Goal: Task Accomplishment & Management: Manage account settings

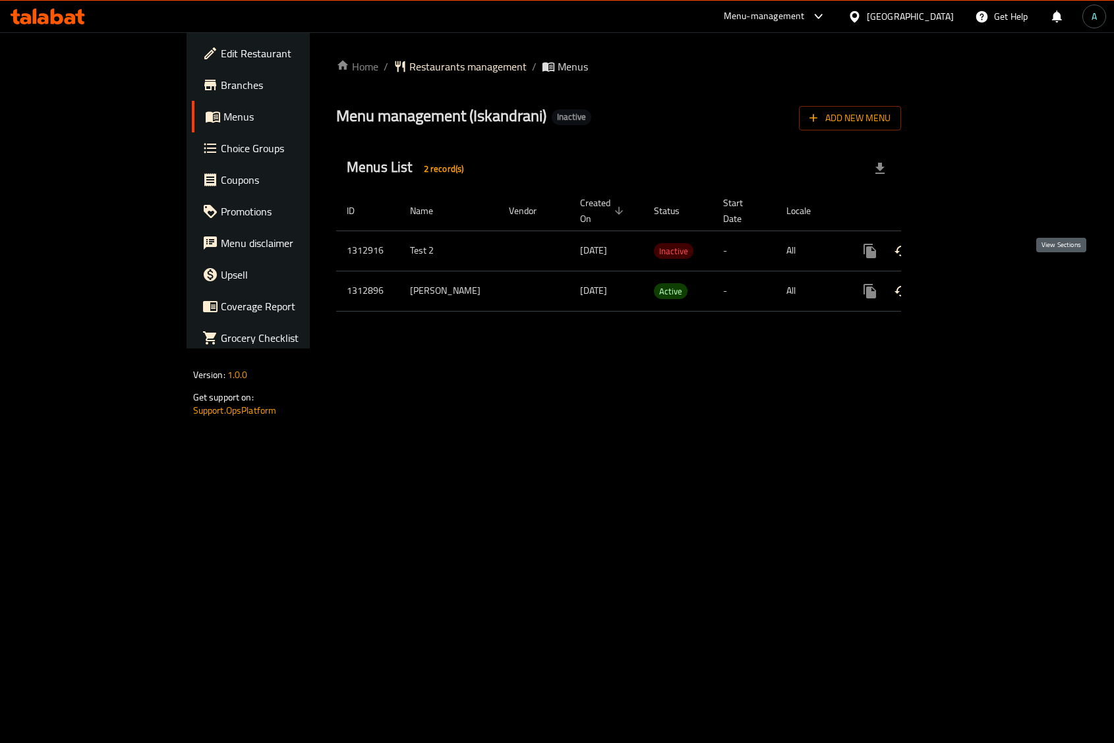
click at [973, 283] on icon "enhanced table" at bounding box center [965, 291] width 16 height 16
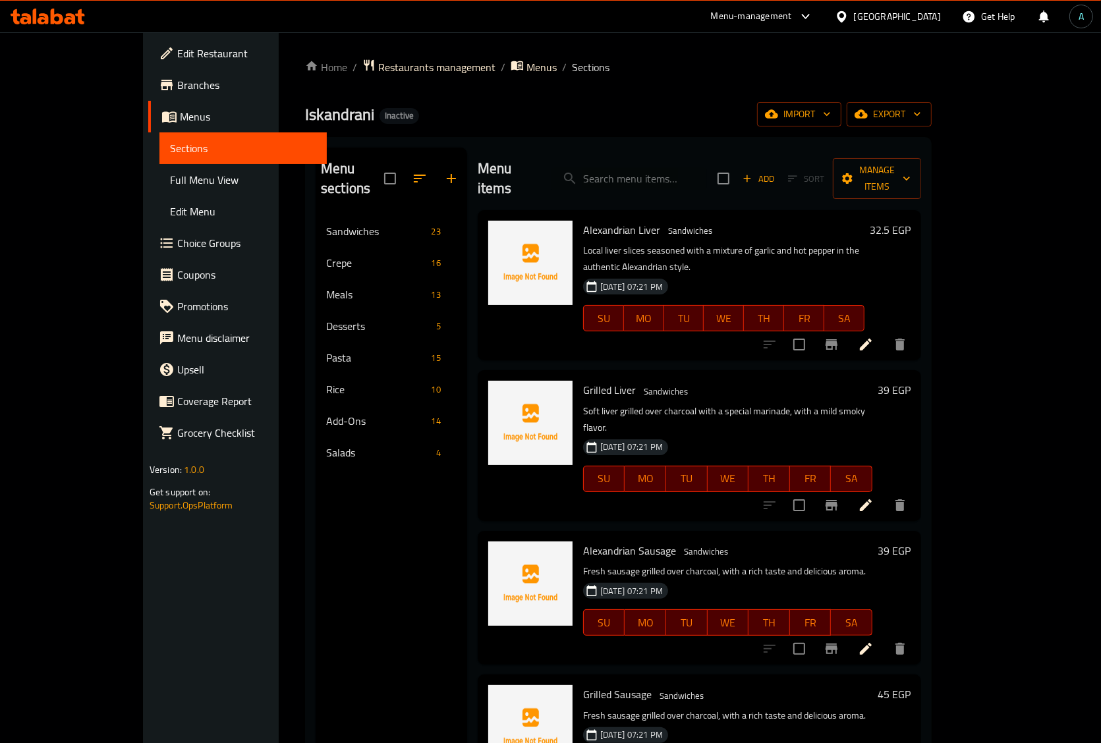
click at [170, 185] on span "Full Menu View" at bounding box center [243, 180] width 146 height 16
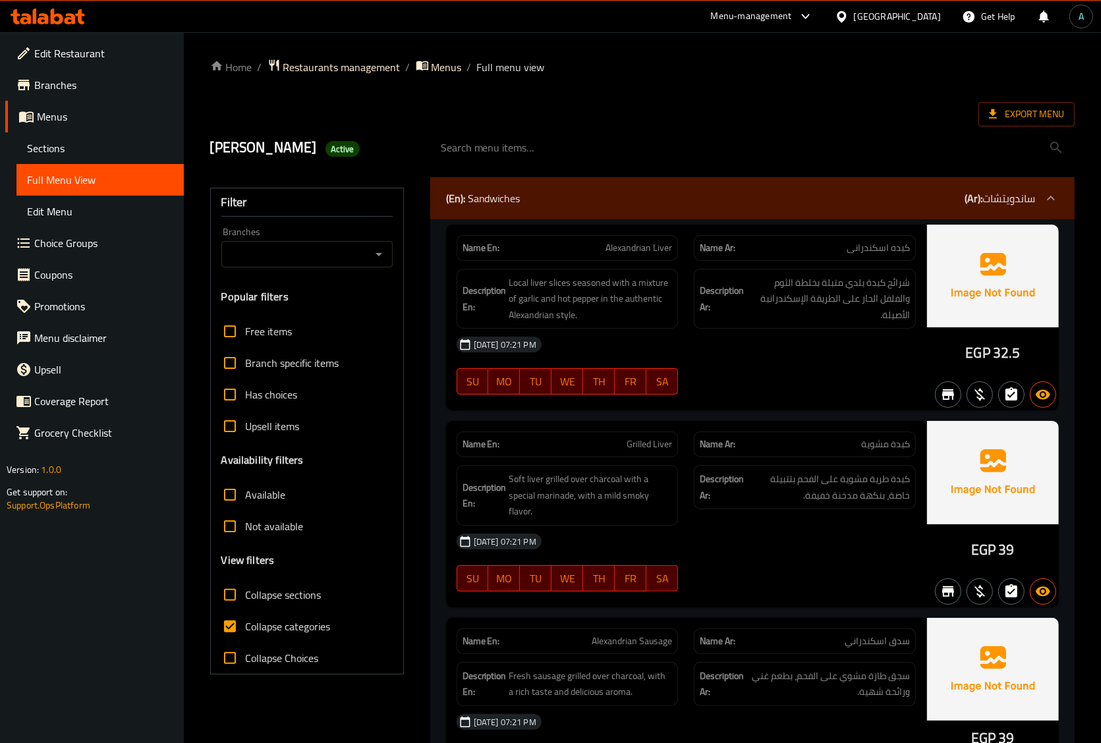
click at [262, 624] on span "Collapse categories" at bounding box center [288, 627] width 85 height 16
click at [246, 624] on input "Collapse categories" at bounding box center [230, 627] width 32 height 32
checkbox input "false"
drag, startPoint x: 973, startPoint y: 351, endPoint x: 986, endPoint y: 355, distance: 12.9
click at [986, 355] on span "EGP" at bounding box center [977, 353] width 24 height 26
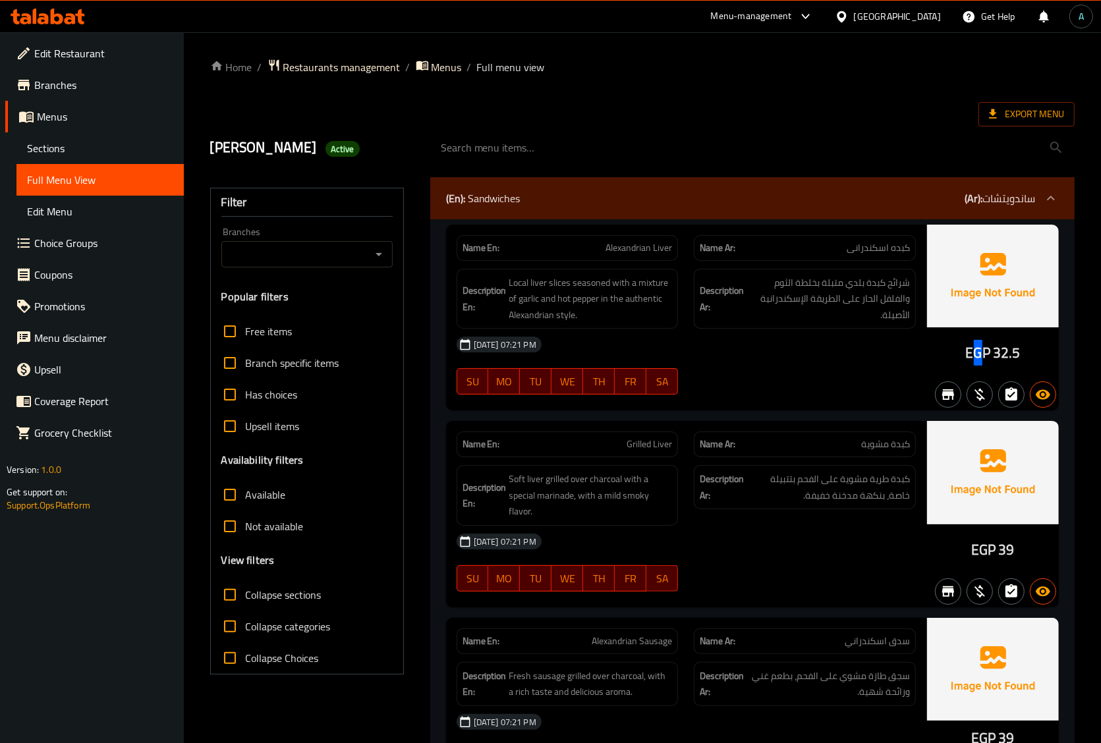
click at [975, 355] on span "EGP" at bounding box center [977, 353] width 24 height 26
drag, startPoint x: 965, startPoint y: 355, endPoint x: 990, endPoint y: 354, distance: 24.4
click at [990, 354] on div "EGP 32.5" at bounding box center [993, 318] width 132 height 186
copy span "EGP"
click at [326, 155] on span "Active" at bounding box center [343, 149] width 34 height 13
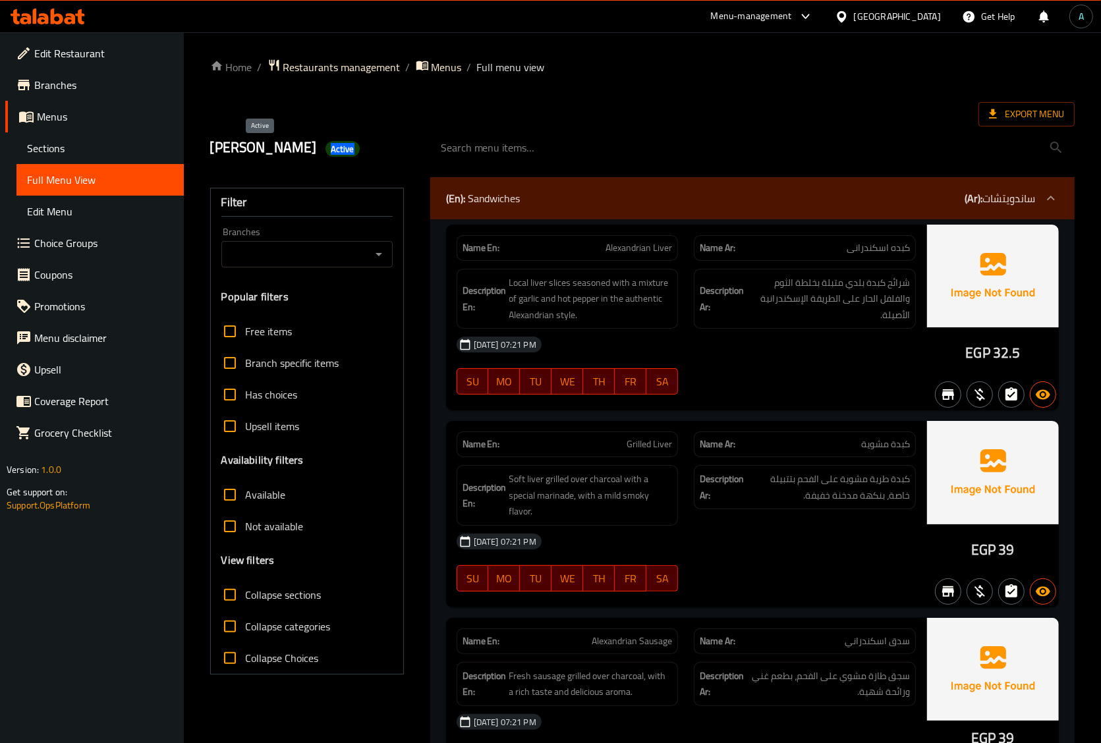
click at [326, 155] on span "Active" at bounding box center [343, 149] width 34 height 13
copy span "Active"
click at [1033, 109] on span "Export Menu" at bounding box center [1026, 114] width 75 height 16
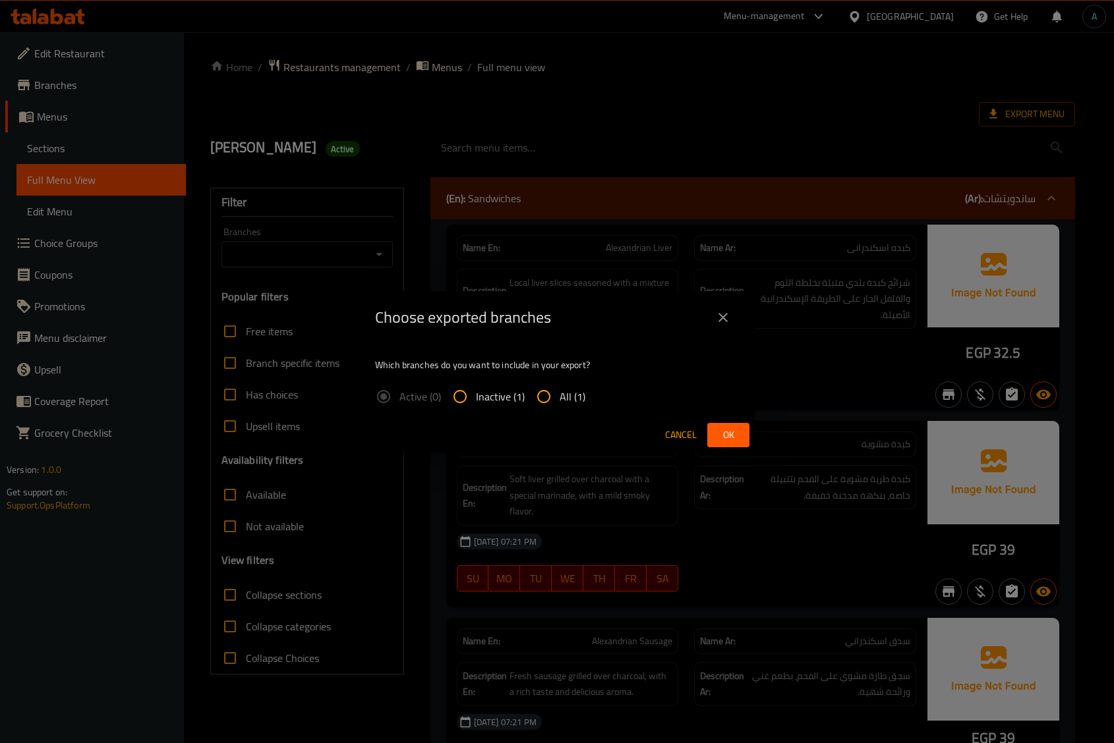
click at [577, 381] on label "All (1)" at bounding box center [556, 397] width 57 height 32
click at [559, 381] on input "All (1)" at bounding box center [544, 397] width 32 height 32
radio input "true"
click at [697, 433] on button "Cancel" at bounding box center [681, 435] width 42 height 24
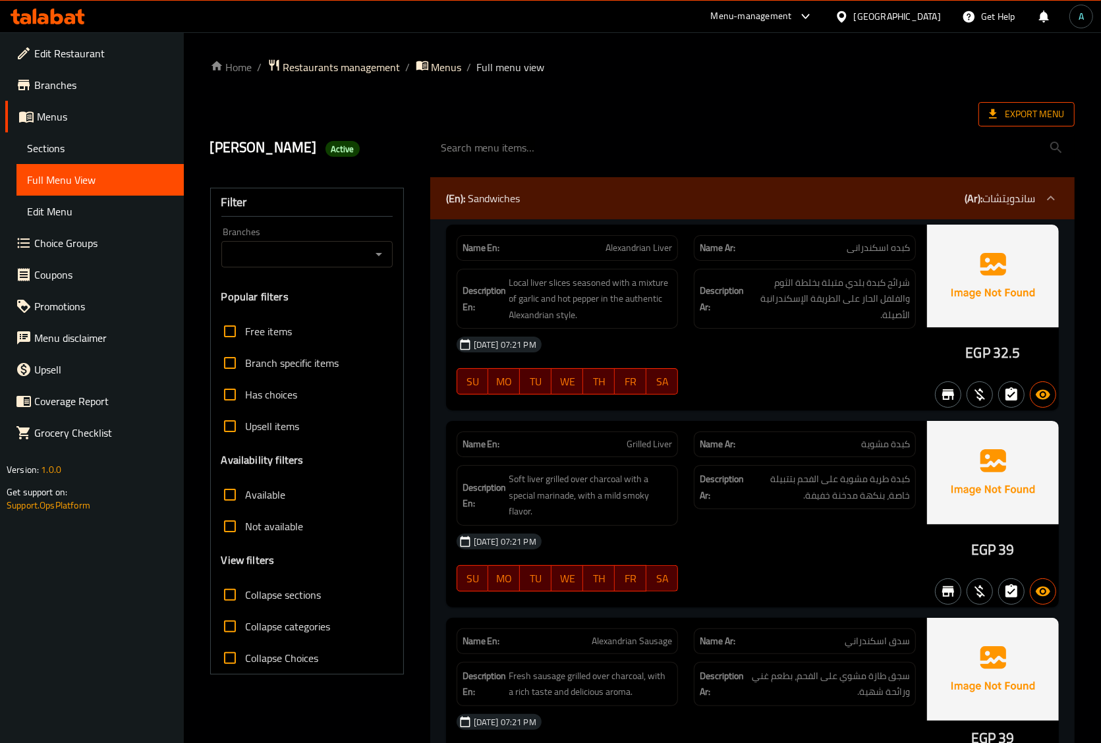
click at [1062, 107] on span "Export Menu" at bounding box center [1026, 114] width 75 height 16
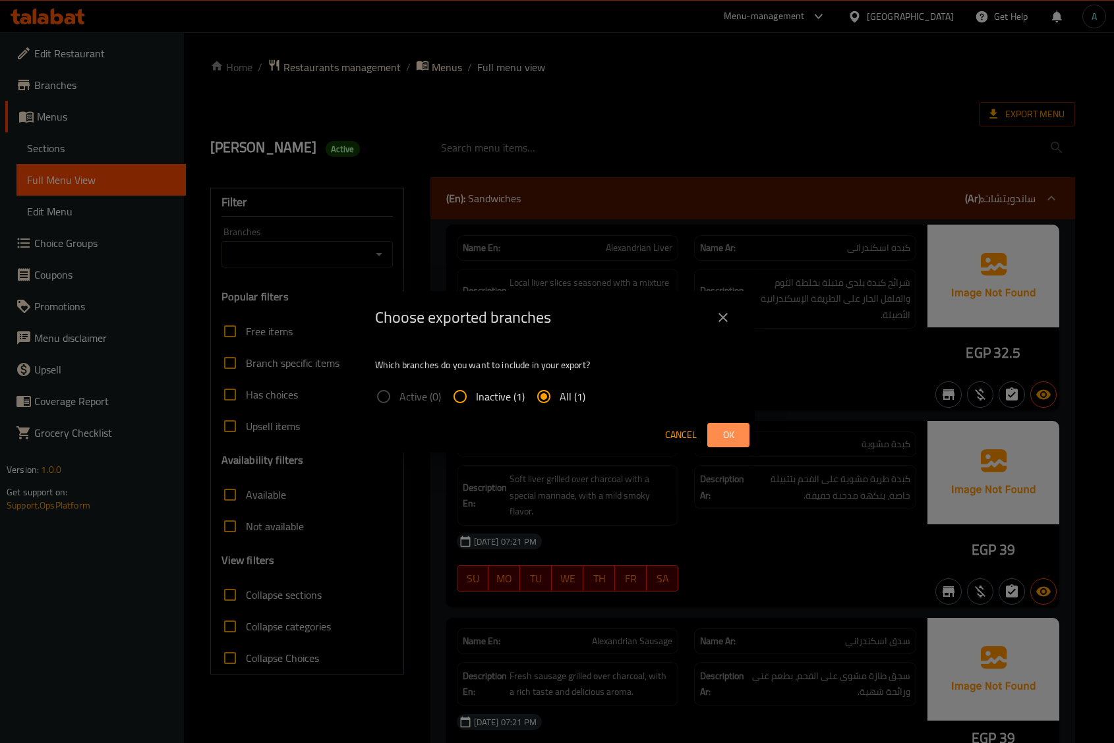
click at [739, 430] on button "Ok" at bounding box center [728, 435] width 42 height 24
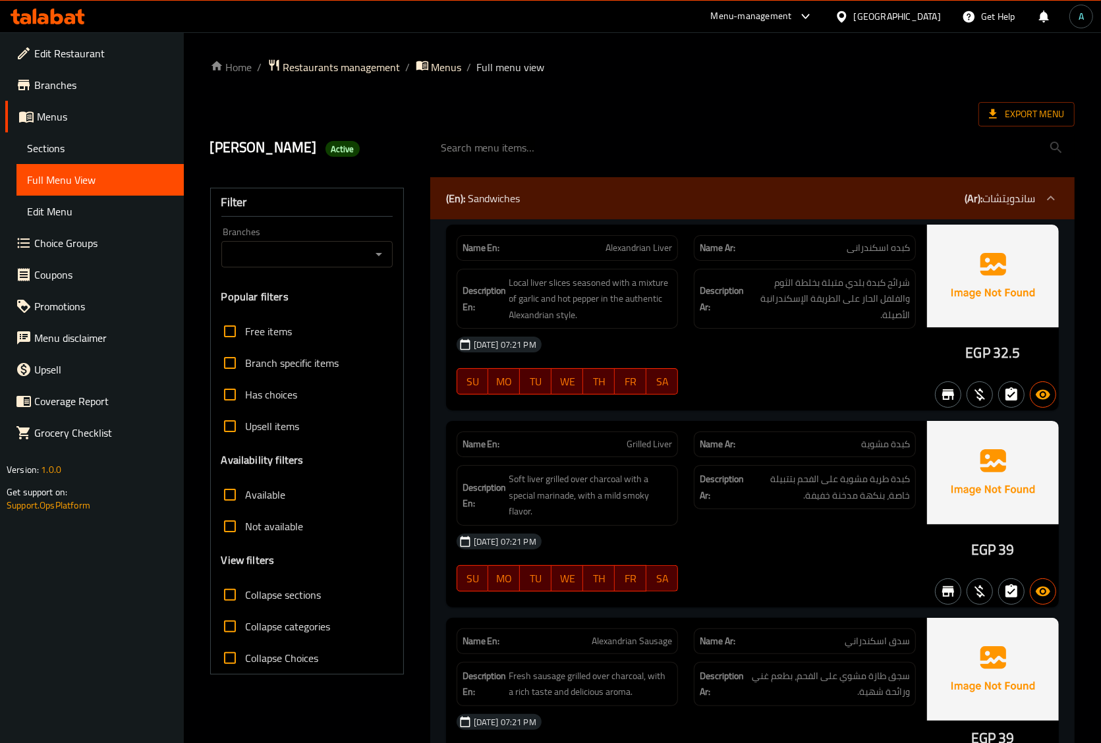
click at [654, 254] on span "Alexandrian Liver" at bounding box center [639, 248] width 67 height 14
copy span "Alexandrian Liver"
click at [646, 247] on span "Alexandrian Liver" at bounding box center [639, 248] width 67 height 14
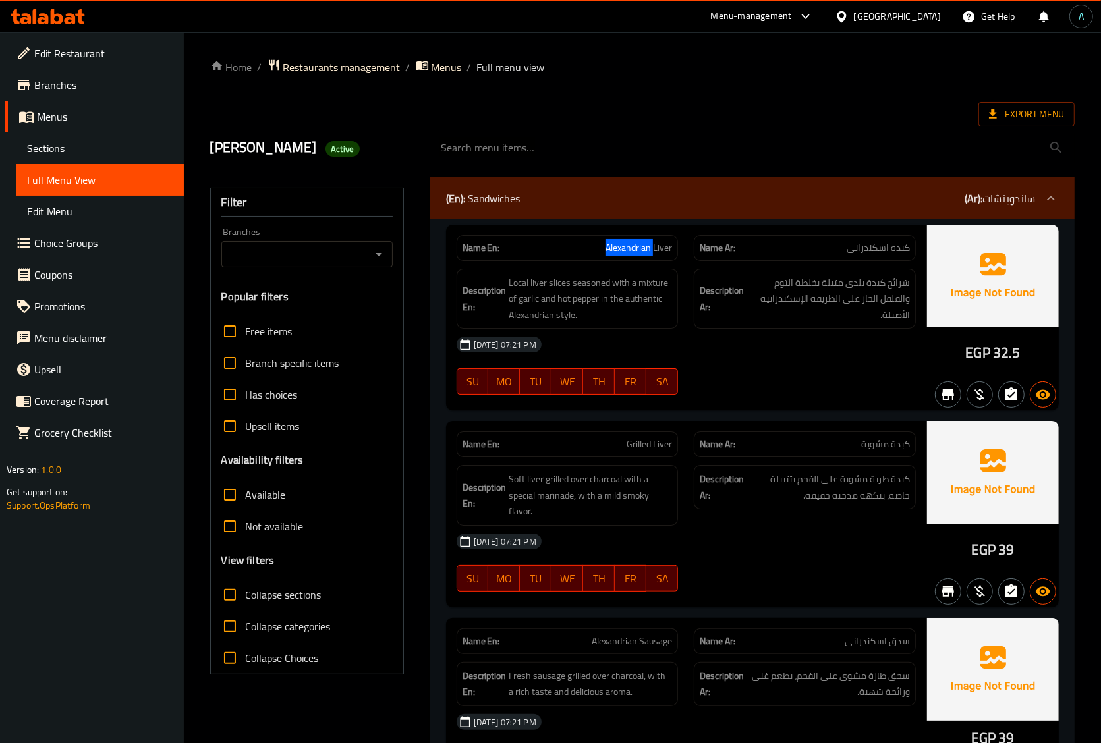
click at [646, 247] on span "Alexandrian Liver" at bounding box center [639, 248] width 67 height 14
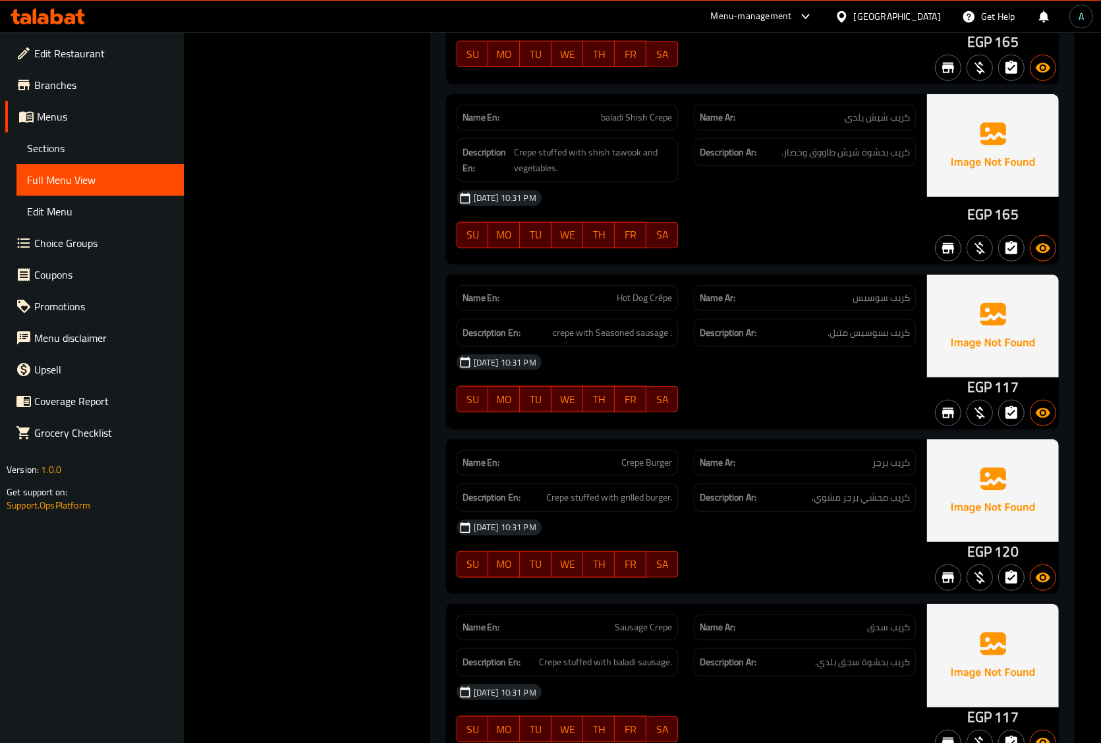
scroll to position [5436, 0]
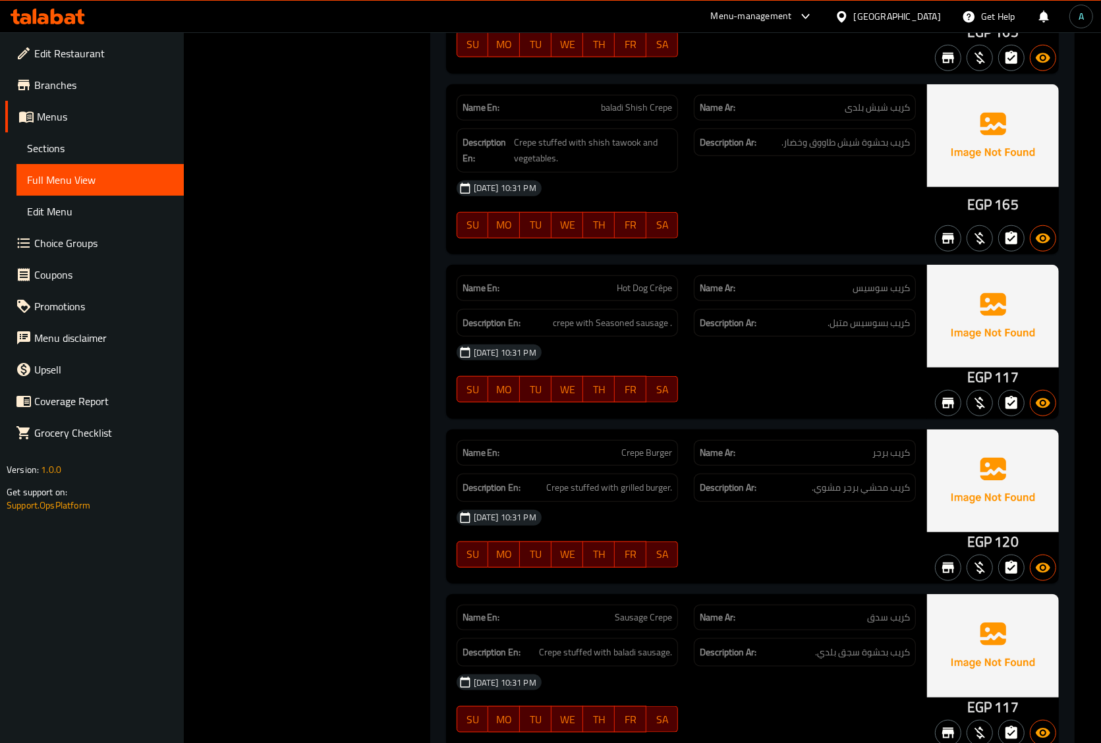
click at [644, 288] on span "Hot Dog Crêpe" at bounding box center [644, 288] width 55 height 14
copy span "Hot Dog Crêpe"
click at [877, 324] on span "كريب بسوسيس متبل." at bounding box center [869, 323] width 82 height 16
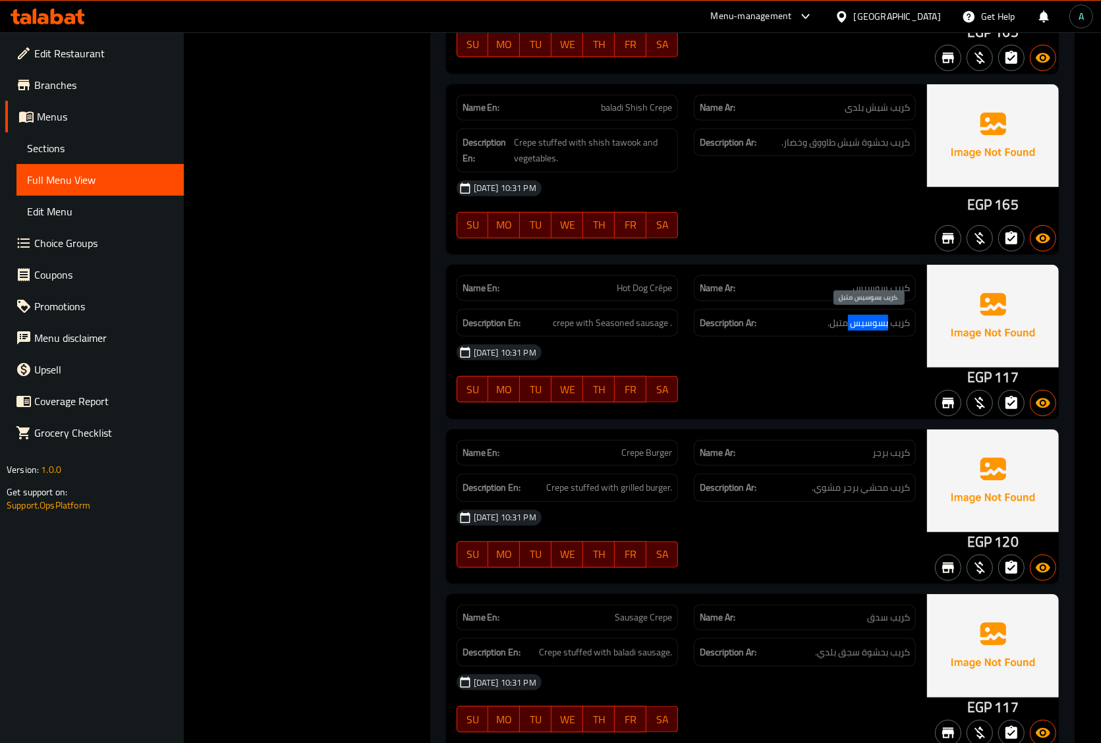
click at [877, 324] on span "كريب بسوسيس متبل." at bounding box center [869, 323] width 82 height 16
click at [857, 284] on span "كريب سوسيس" at bounding box center [881, 288] width 57 height 14
click at [864, 290] on span "كريب سوسيس" at bounding box center [881, 288] width 57 height 14
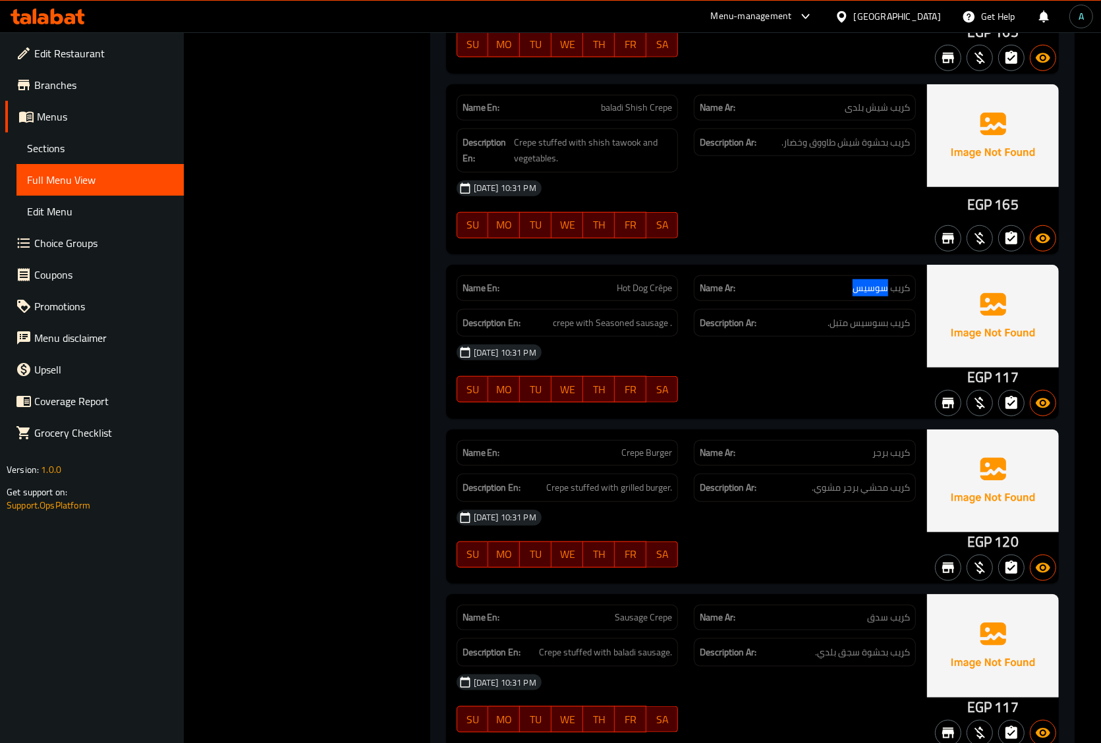
copy span "سوسيس"
click at [637, 281] on span "Hot Dog Crêpe" at bounding box center [644, 288] width 55 height 14
copy span "Hot Dog Crêpe"
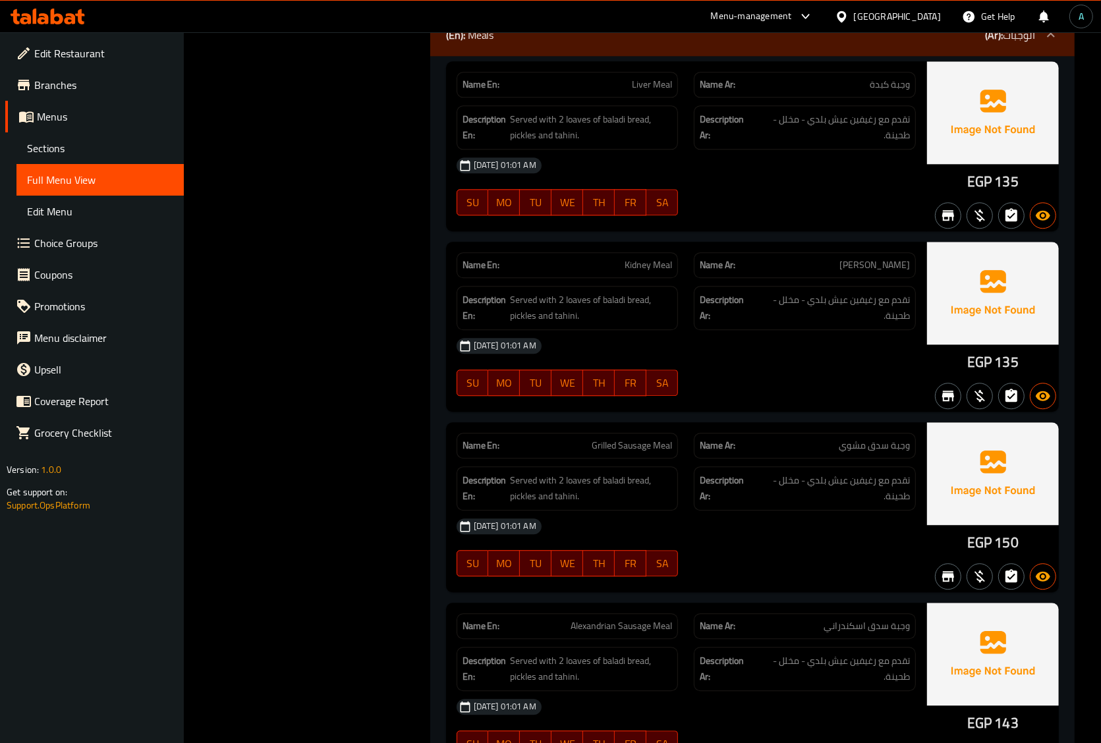
scroll to position [7249, 0]
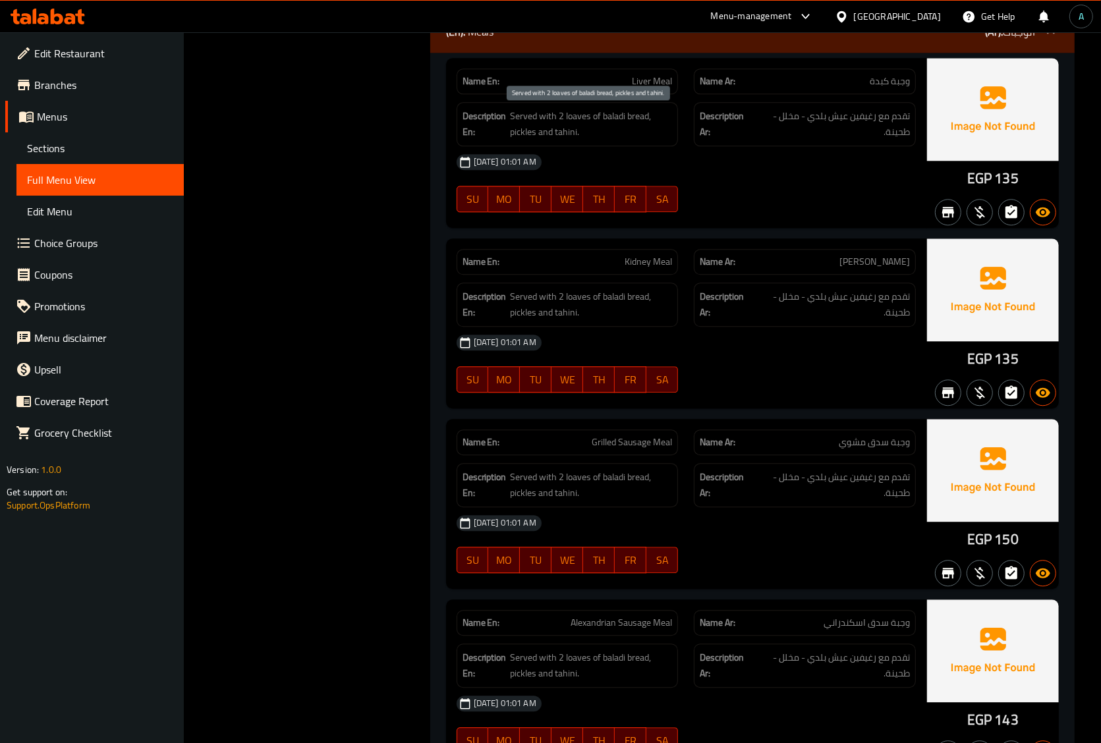
click at [546, 126] on span "Served with 2 loaves of baladi bread, pickles and tahini." at bounding box center [591, 124] width 163 height 32
copy span "Served with 2 loaves of baladi bread, pickles and tahini."
click at [852, 123] on span "تقدم مع رغيفين عيش بلدي - مخلل - طحينة." at bounding box center [833, 124] width 154 height 32
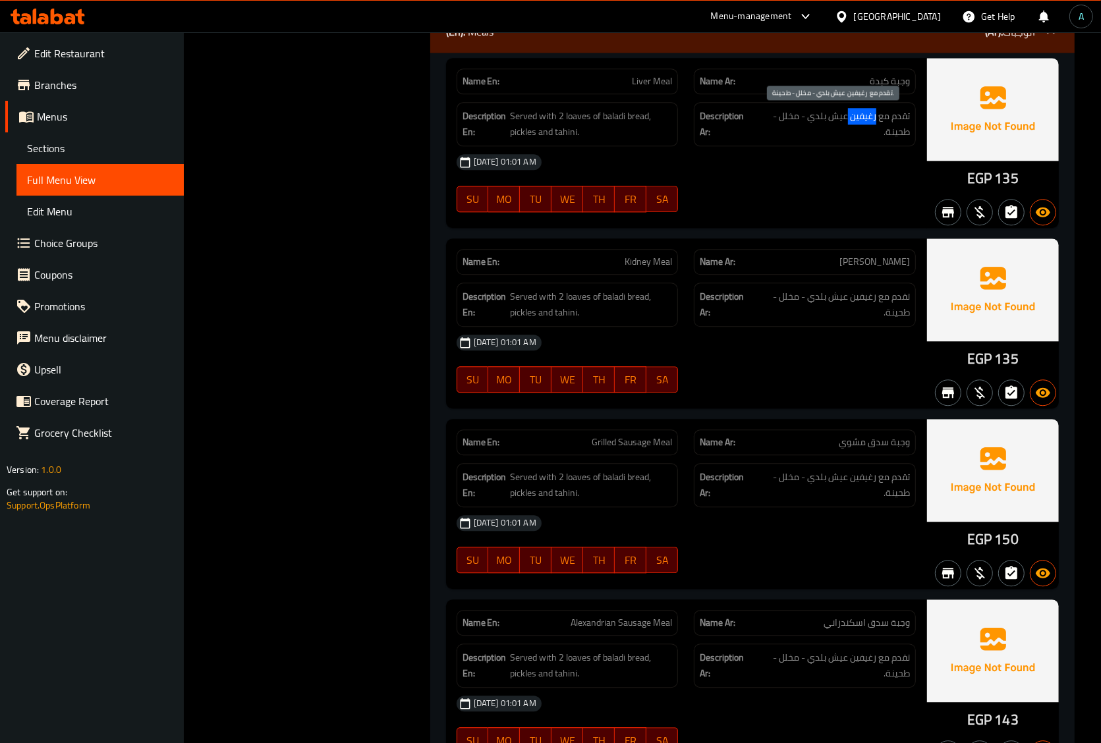
click at [852, 123] on span "تقدم مع رغيفين عيش بلدي - مخلل - طحينة." at bounding box center [833, 124] width 154 height 32
copy div "تقدم مع رغيفين عيش بلدي - مخلل - طحينة."
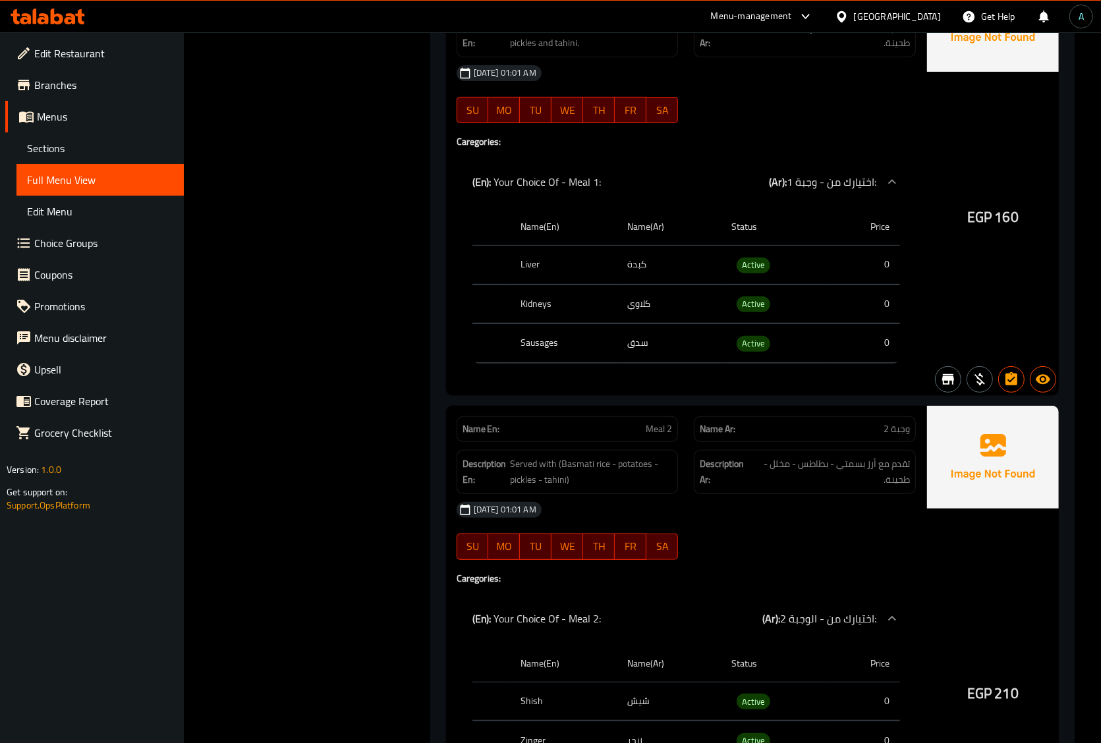
scroll to position [9061, 0]
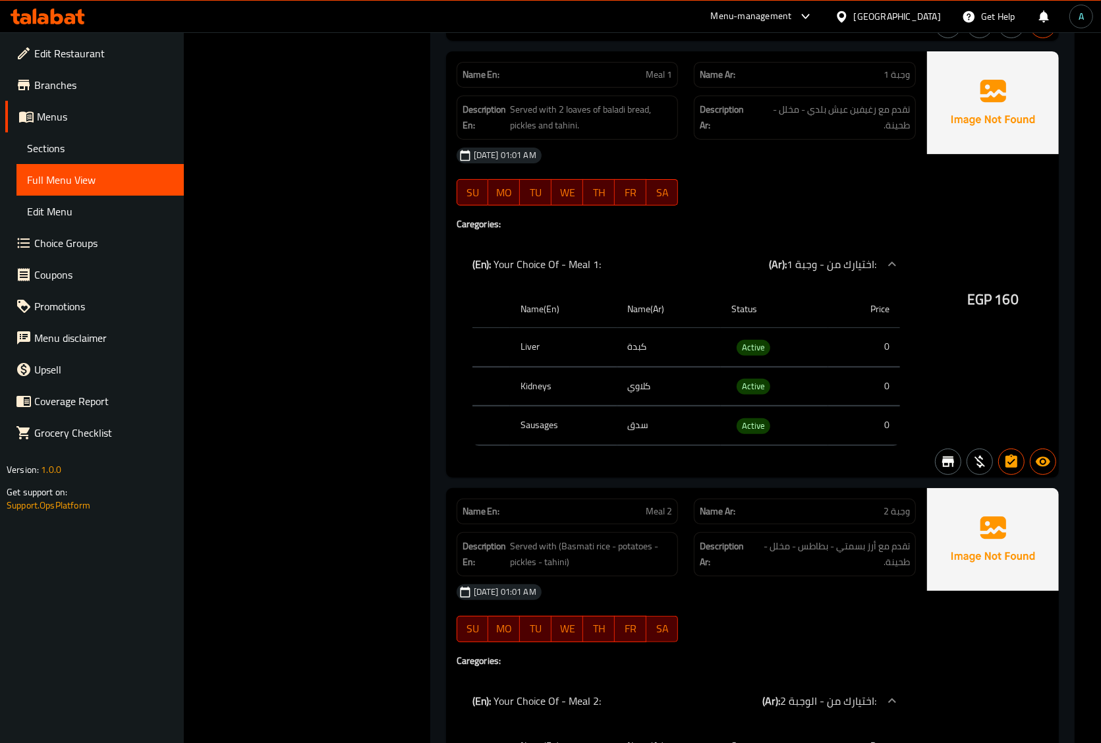
click at [666, 79] on span "Meal 1" at bounding box center [659, 75] width 26 height 14
copy span "Meal 1"
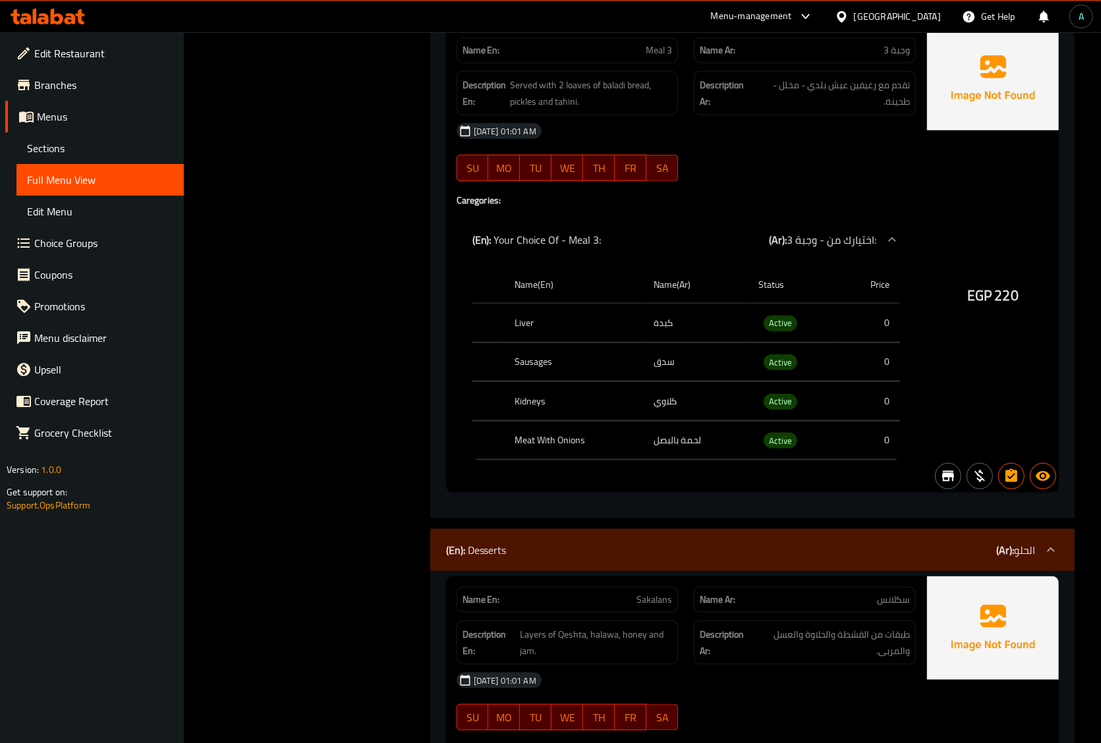
scroll to position [10049, 0]
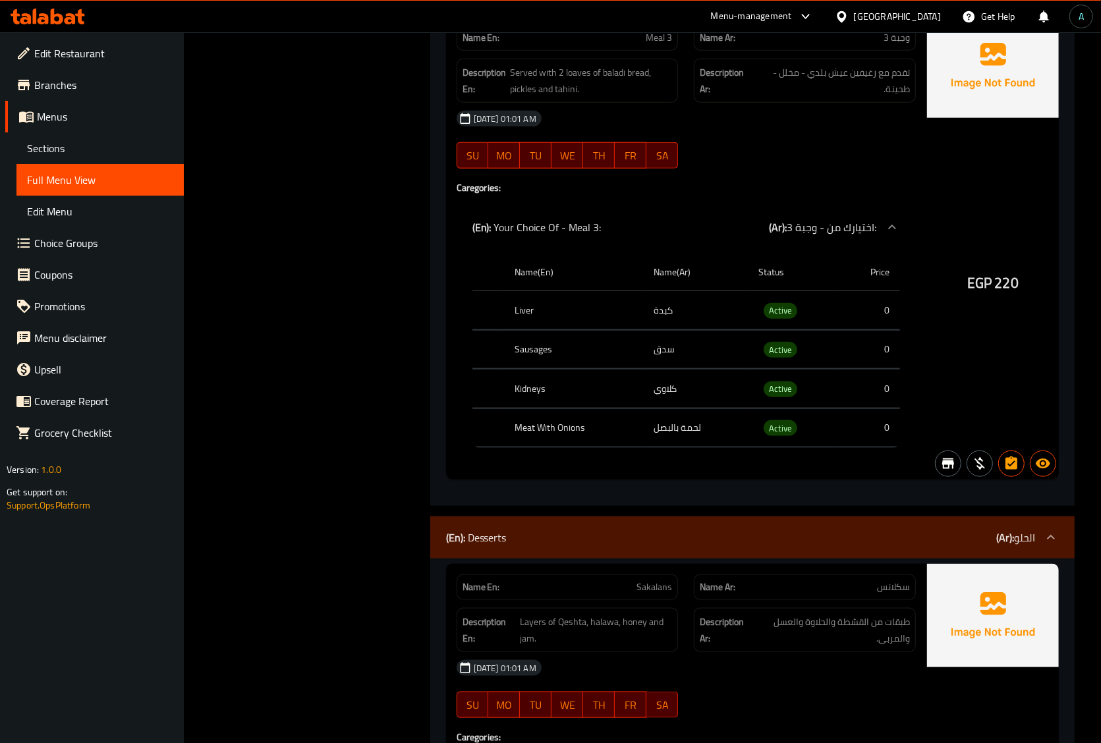
click at [581, 409] on th "Kidneys" at bounding box center [573, 389] width 139 height 39
click at [654, 45] on span "Meal 3" at bounding box center [659, 38] width 26 height 14
copy span "Meal 3"
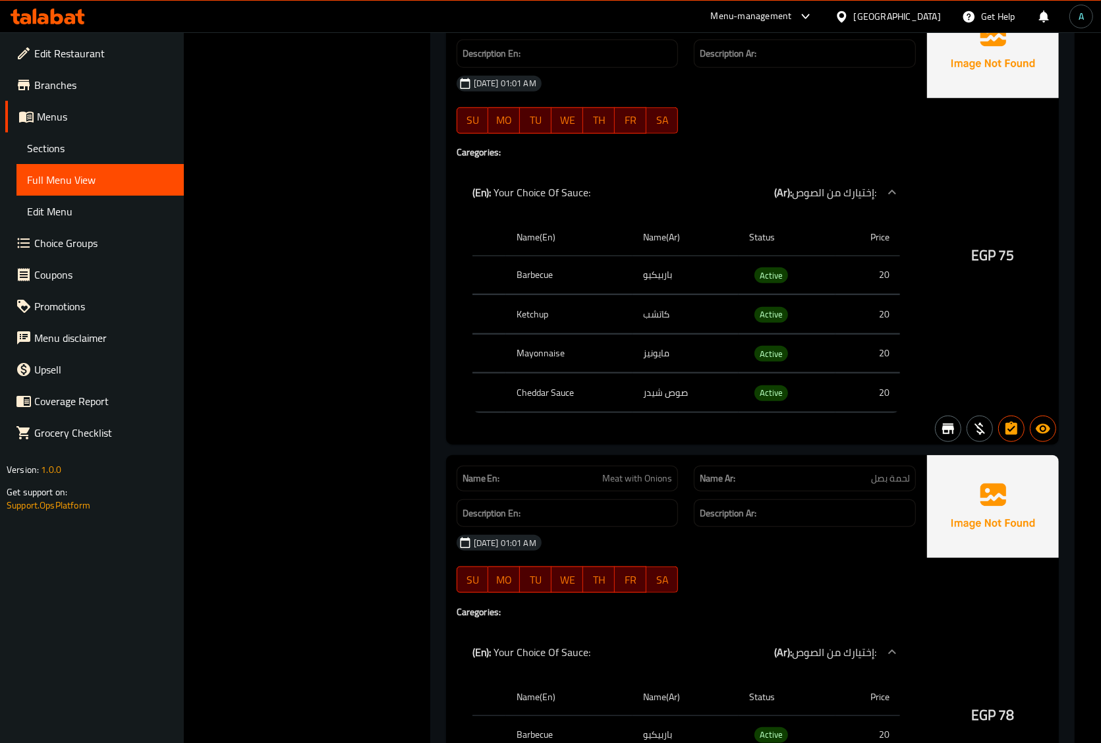
scroll to position [27351, 0]
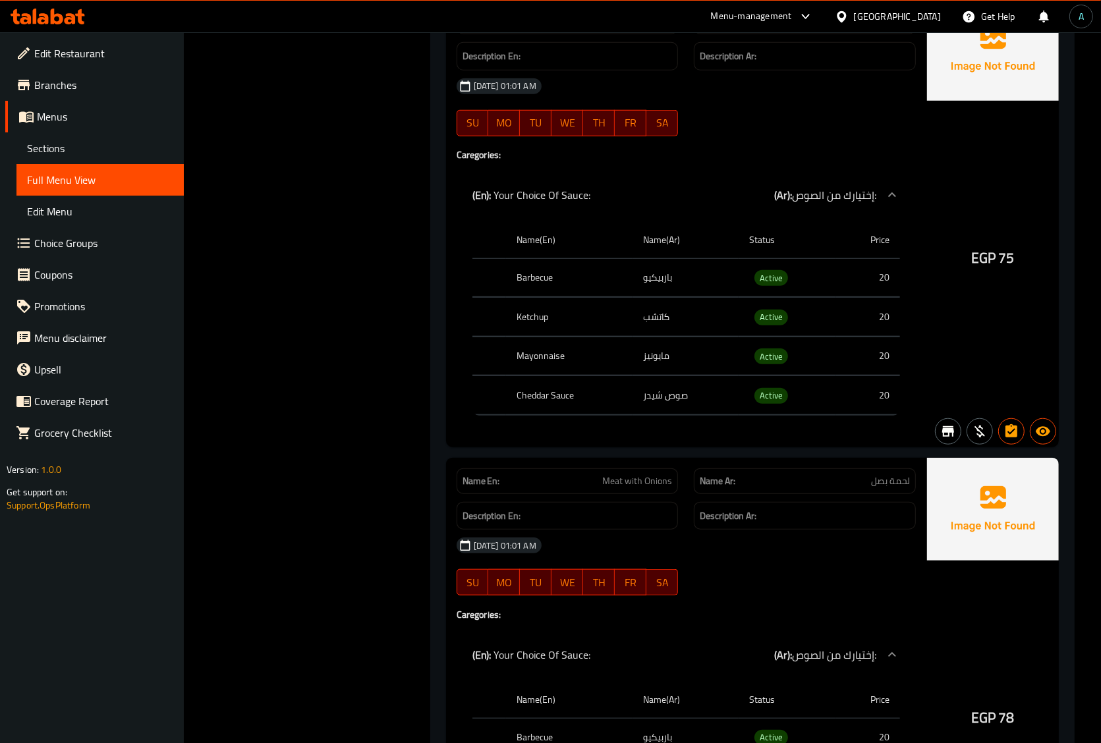
click at [633, 488] on span "Meat with Onions" at bounding box center [637, 481] width 70 height 14
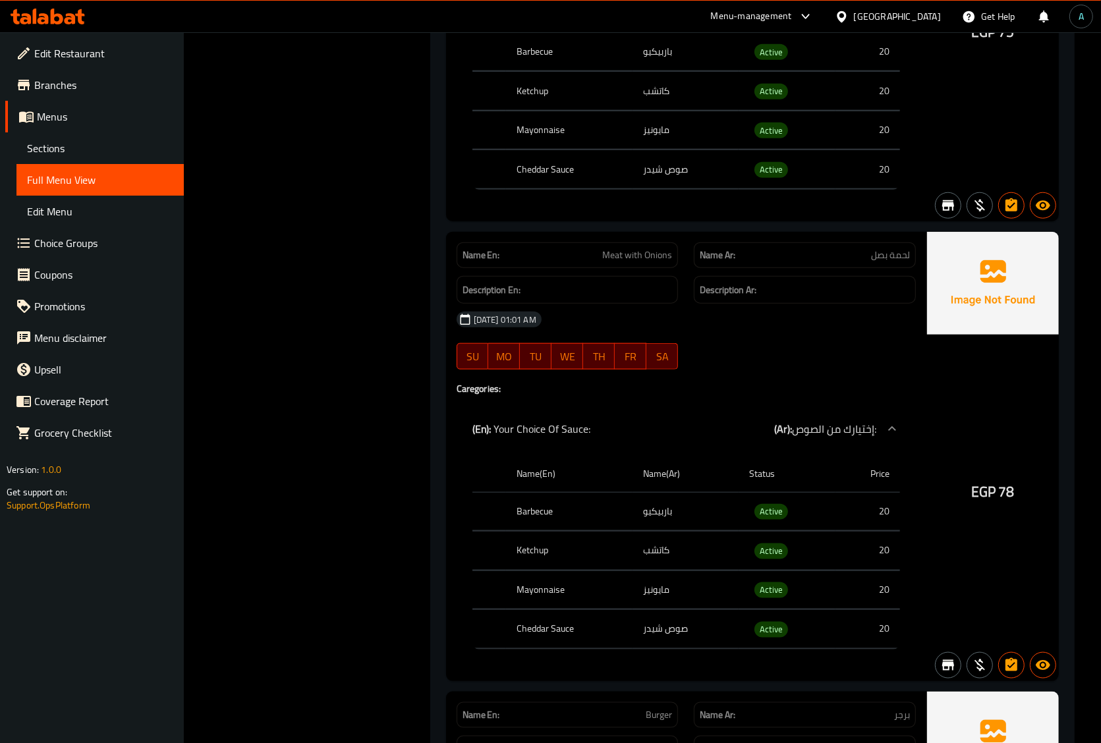
scroll to position [2445, 0]
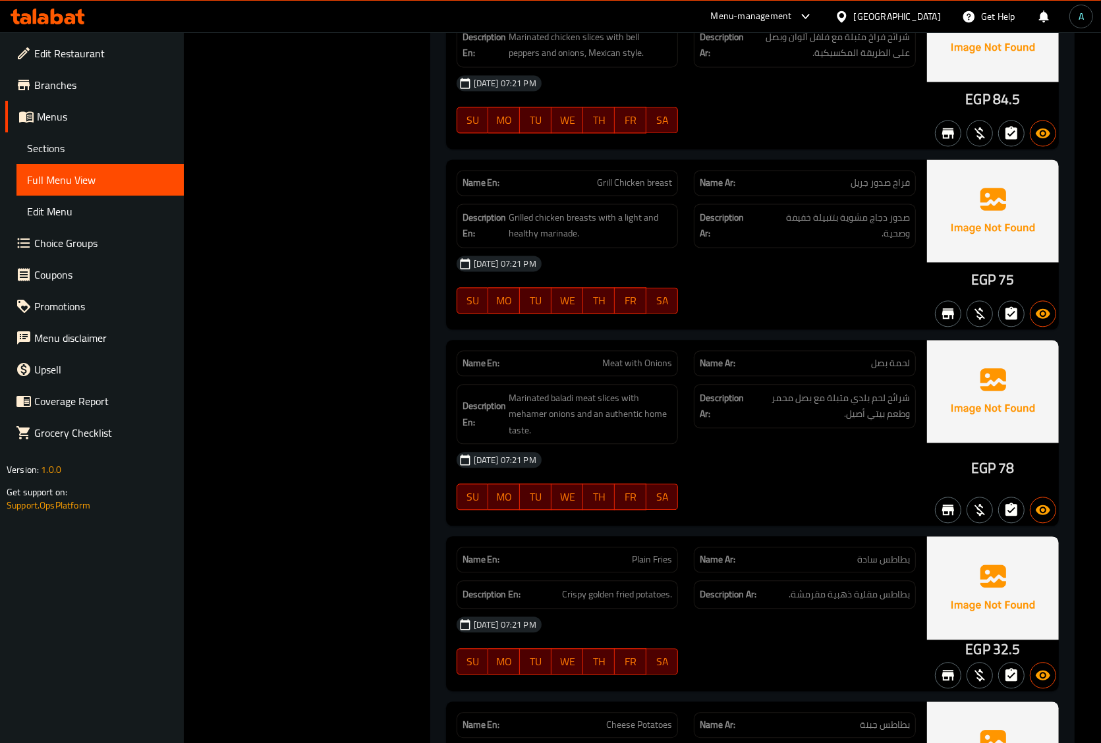
click at [653, 366] on span "Meat with Onions" at bounding box center [637, 363] width 70 height 14
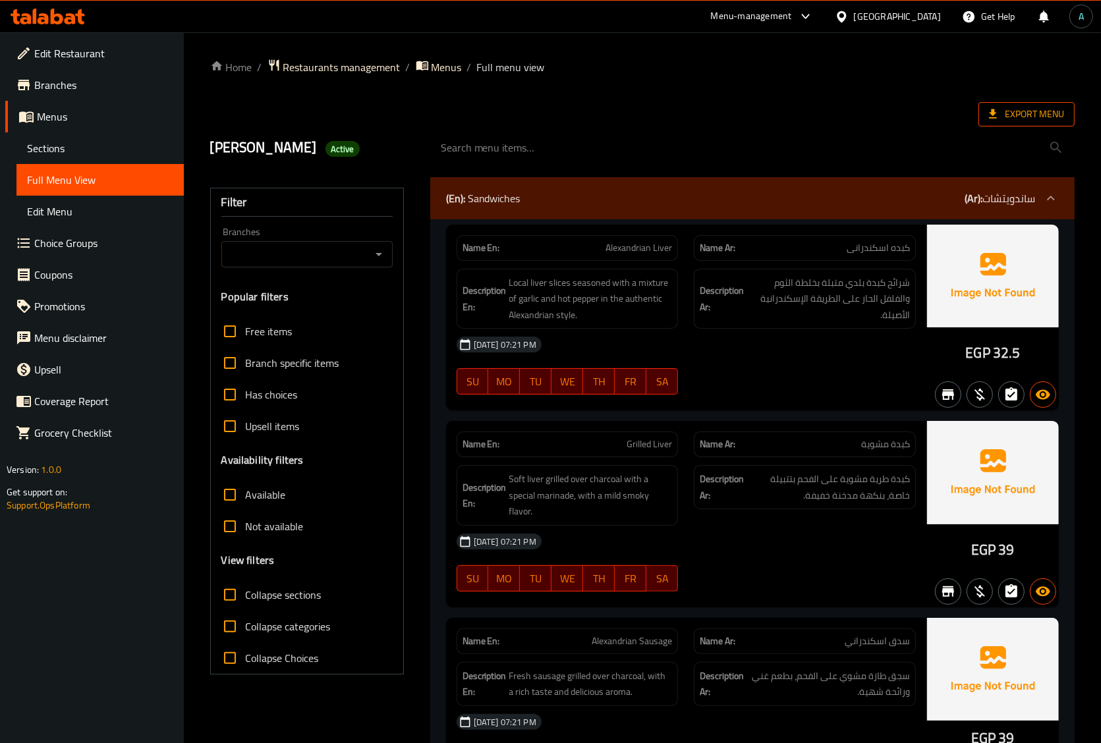
click at [1042, 107] on span "Export Menu" at bounding box center [1026, 114] width 75 height 16
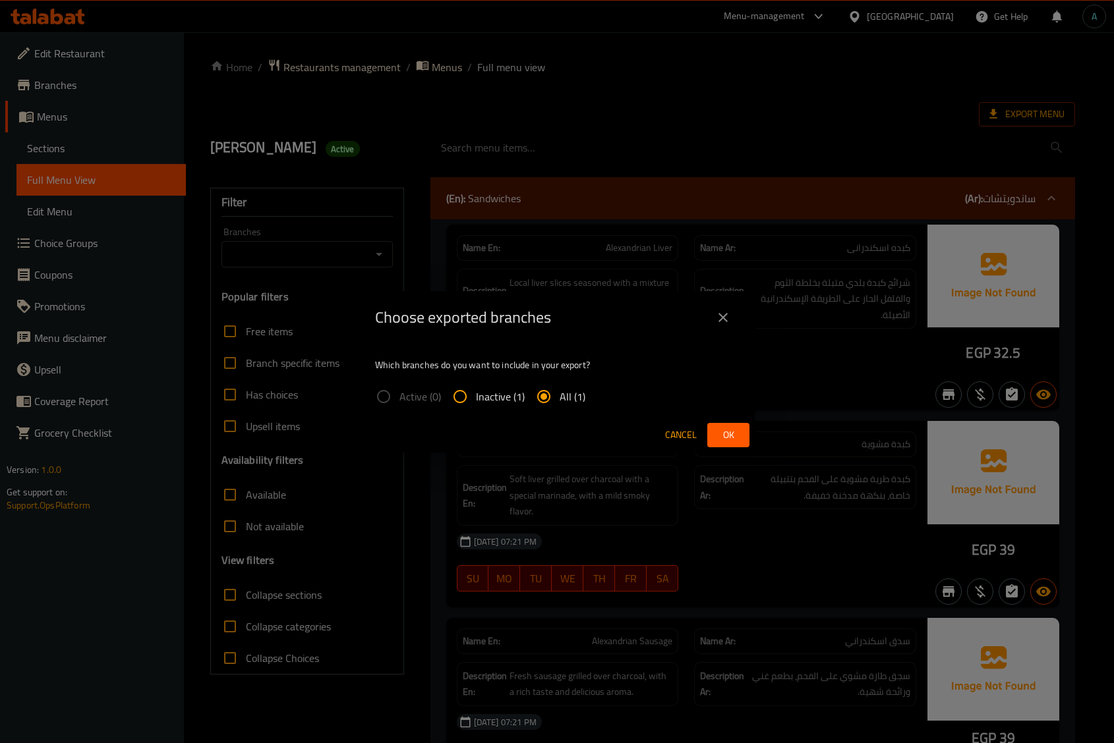
click at [725, 424] on button "Ok" at bounding box center [728, 435] width 42 height 24
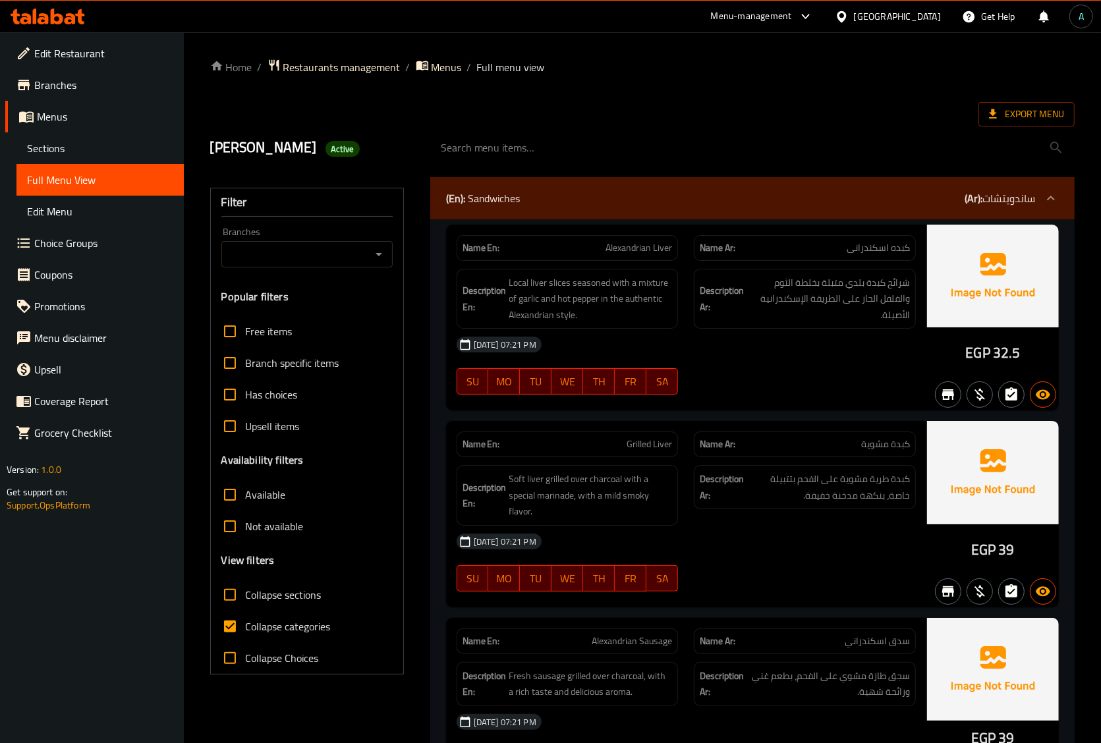
click at [34, 159] on link "Sections" at bounding box center [99, 148] width 167 height 32
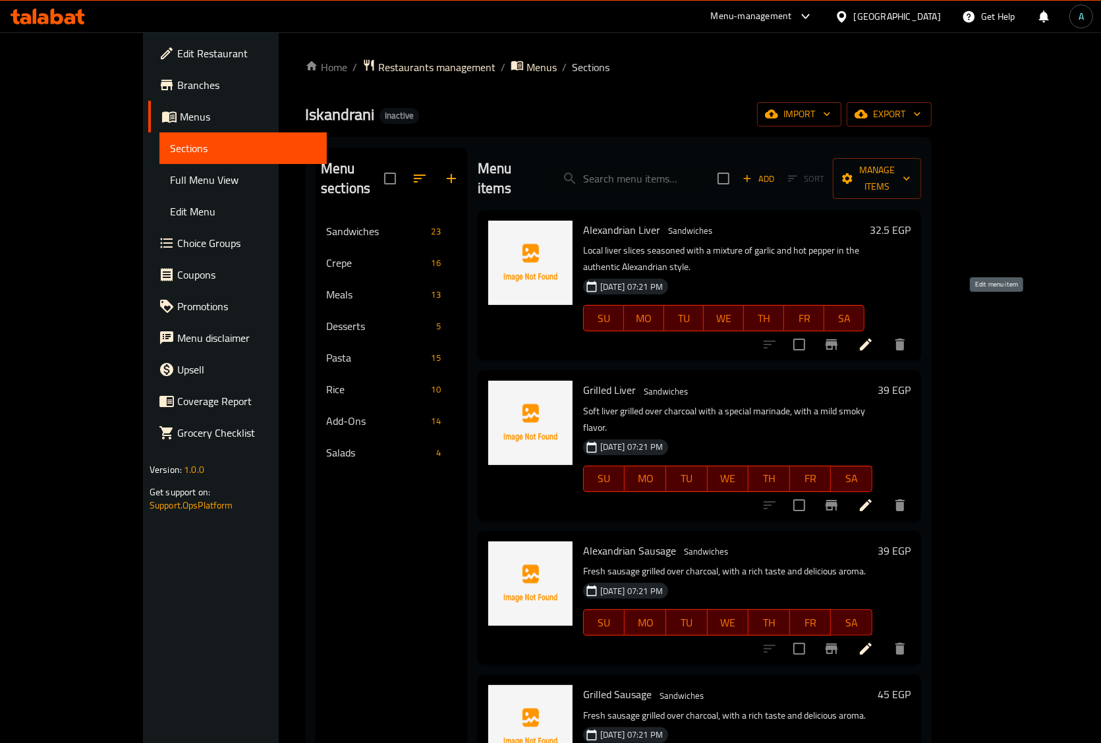
click at [872, 339] on icon at bounding box center [866, 345] width 12 height 12
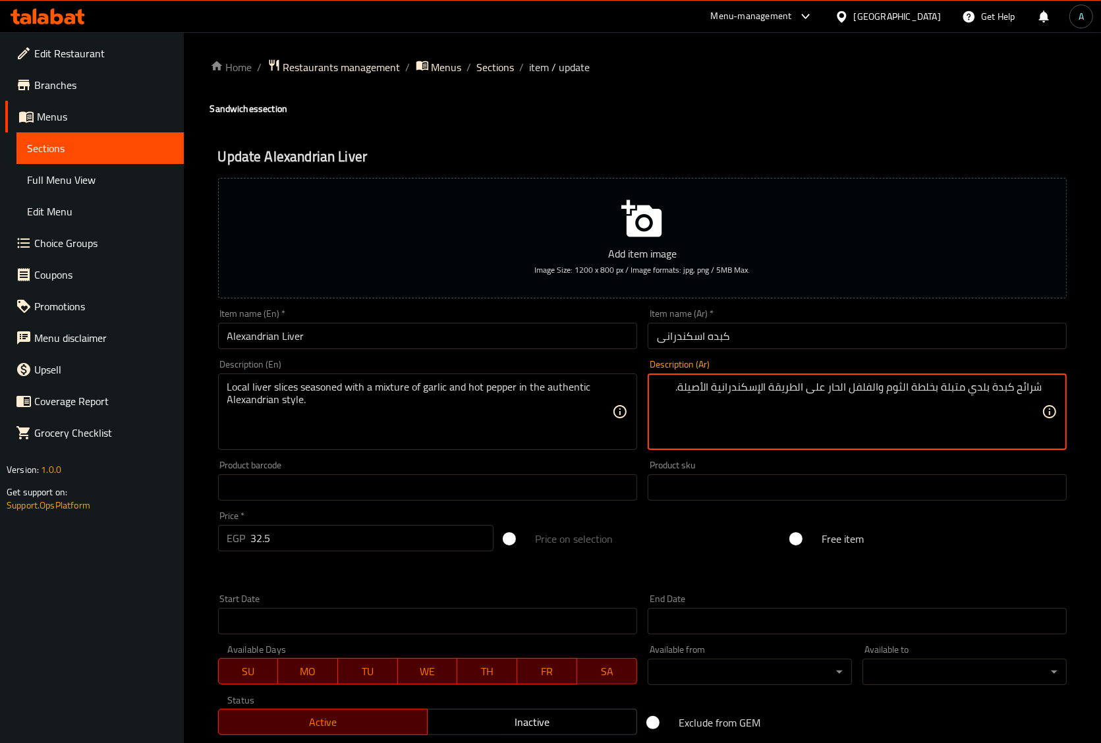
click at [658, 393] on textarea "شرائح كبدة بلدي متبلة بخلطة الثوم والفلفل الحار على الطريقة الإسكندرانية الأصيل…" at bounding box center [849, 412] width 385 height 63
paste textarea "، مع بصل وفلفل ألوان، طعم قوي ومميز."
type textarea "شرائح كبدة بلدي متبلة بخلطة الثوم والفلفل الحار على الطريقة الإسكندرانية الأصيل…"
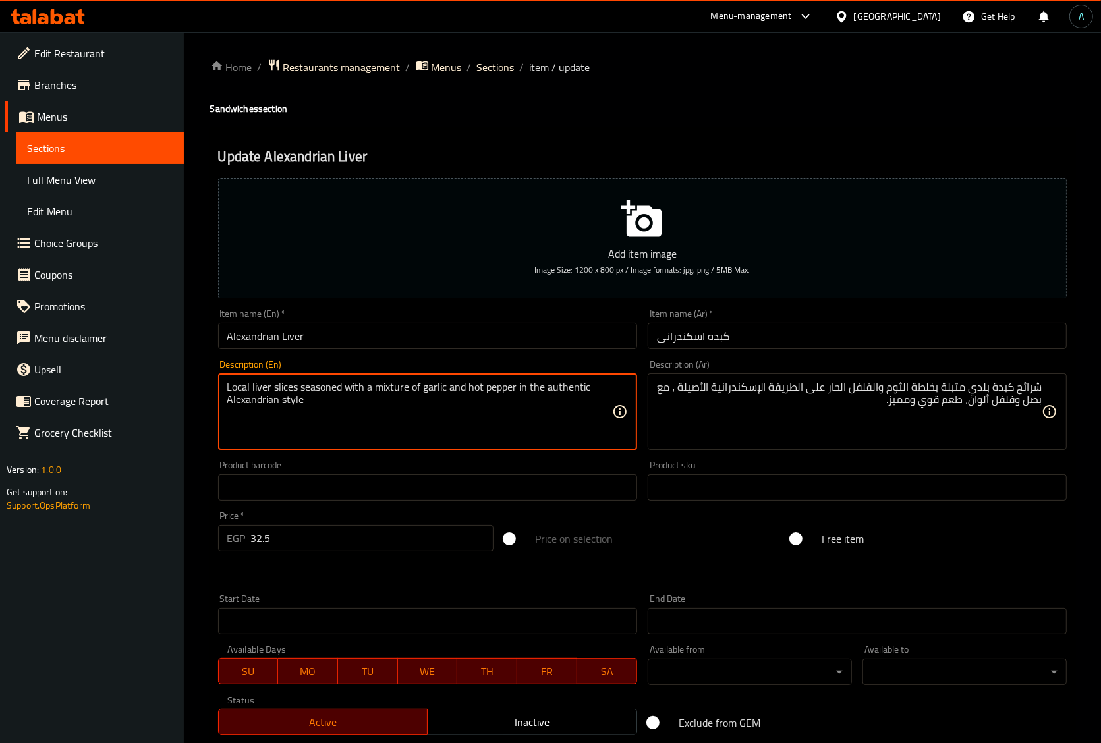
paste textarea "With onions and bell peppers, a strong and distinctive taste."
type textarea "Local liver slices seasoned with a mixture of garlic and hot pepper in the auth…"
click at [326, 327] on input "Alexandrian Liver" at bounding box center [427, 336] width 419 height 26
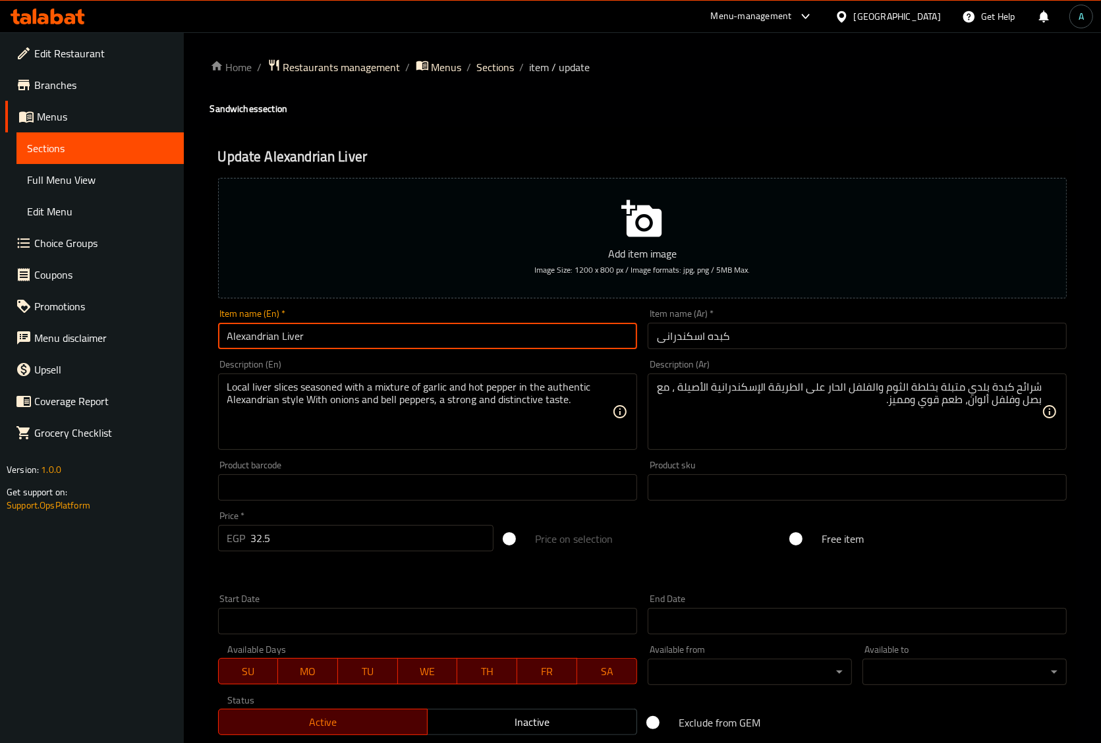
click at [496, 63] on span "Sections" at bounding box center [496, 67] width 38 height 16
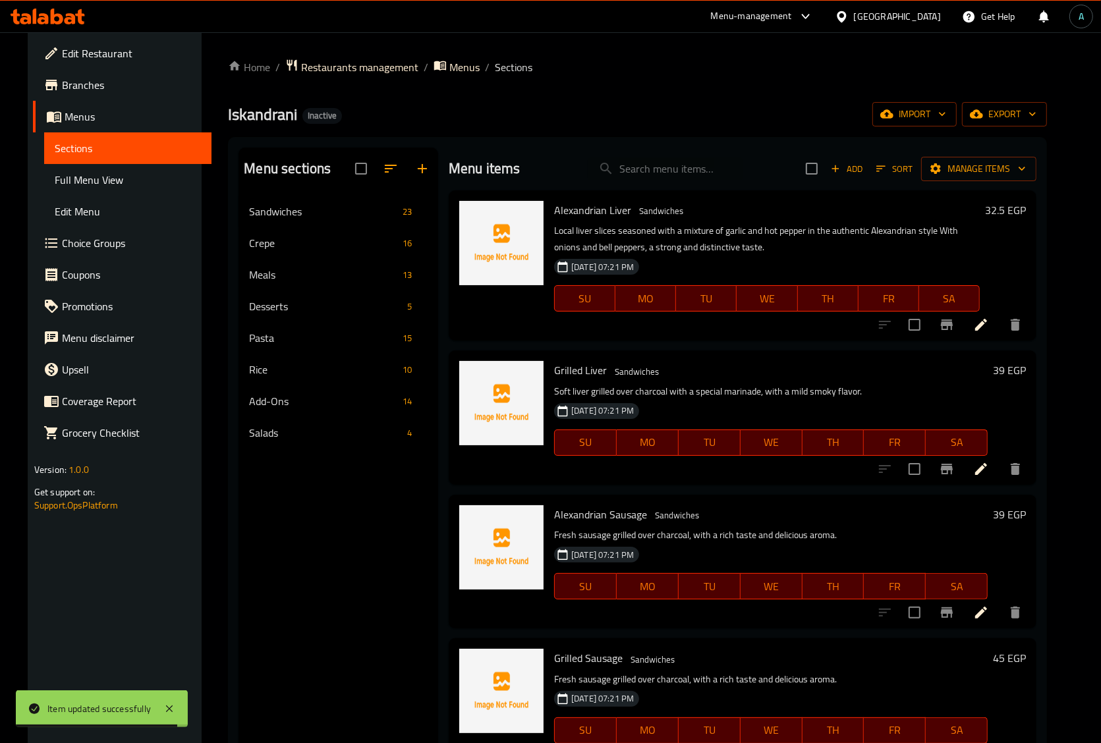
click at [656, 185] on div "Menu items Add Sort Manage items" at bounding box center [743, 169] width 588 height 43
click at [659, 178] on input "search" at bounding box center [666, 168] width 156 height 23
paste input "Hot Dog Crêpe"
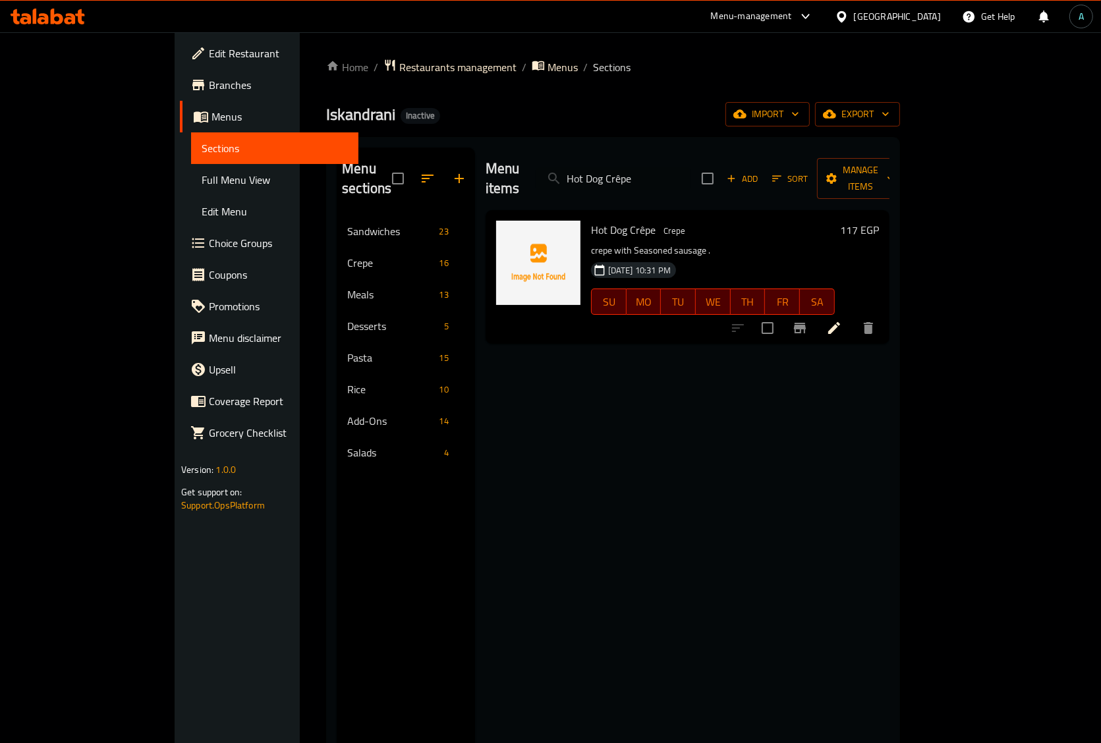
type input "Hot Dog Crêpe"
click at [842, 320] on icon at bounding box center [834, 328] width 16 height 16
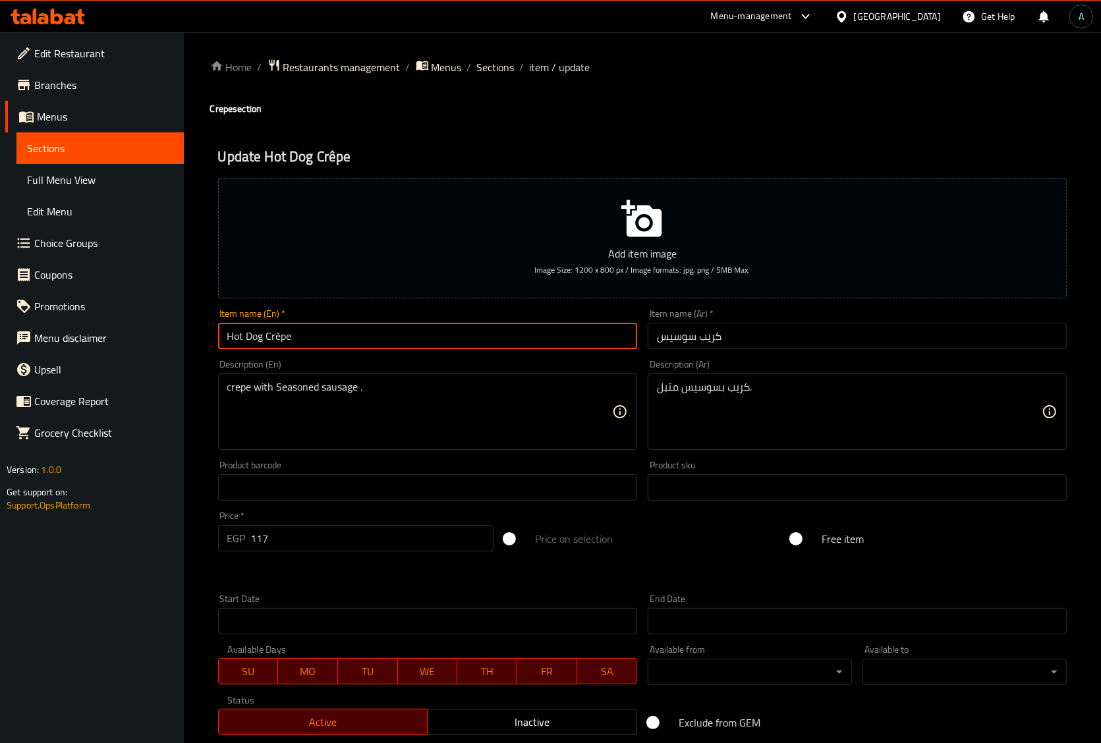
drag, startPoint x: 264, startPoint y: 340, endPoint x: 219, endPoint y: 341, distance: 44.8
click at [219, 341] on input "Hot Dog Crêpe" at bounding box center [427, 336] width 419 height 26
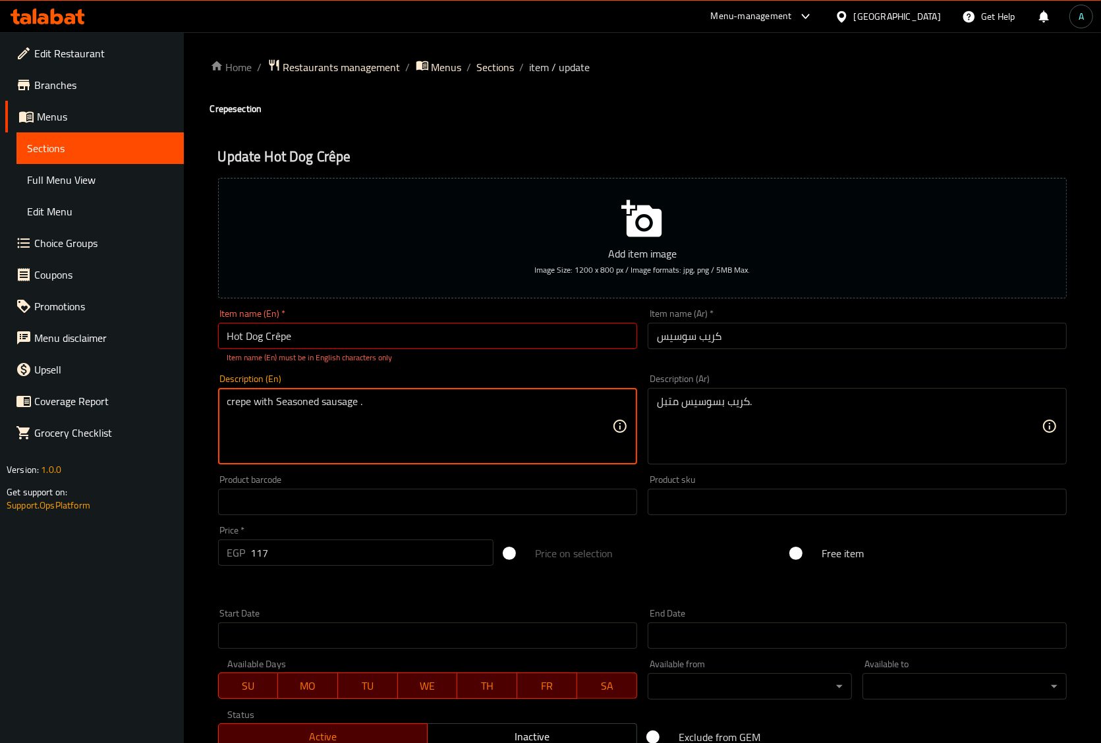
click at [302, 381] on div "Description (En) crepe with Seasoned sausage . Description (En)" at bounding box center [427, 419] width 419 height 90
click at [344, 403] on textarea "crepe with Seasoned sausage ." at bounding box center [419, 426] width 385 height 63
paste textarea "Hot Dog"
type textarea "crepe with Seasoned Hot Dog."
click at [278, 341] on input "Hot Dog Crêpe" at bounding box center [427, 336] width 419 height 26
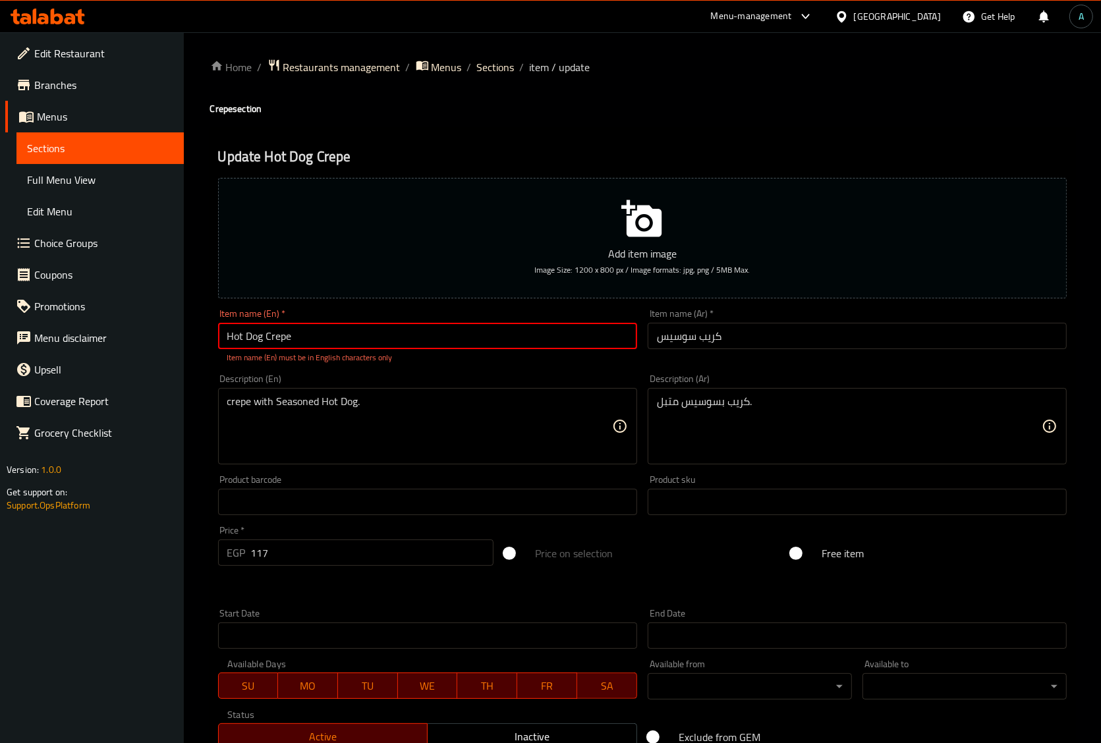
type input "Hot Dog Crepe"
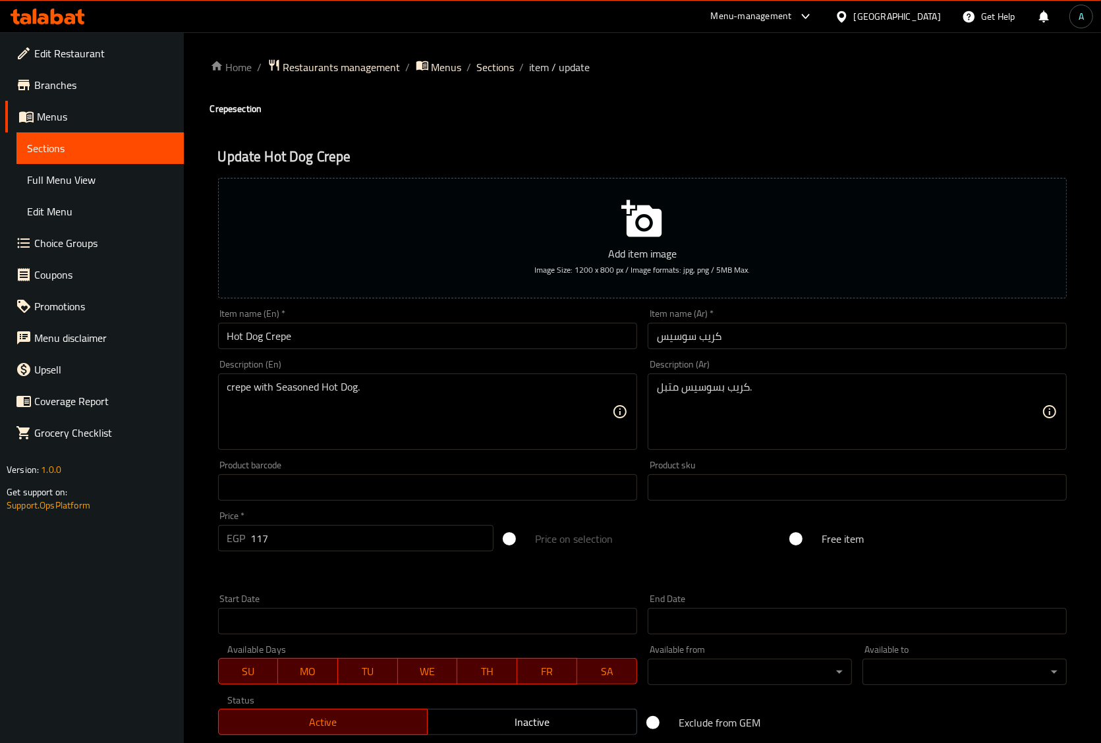
click at [482, 322] on div "Item name (En)   * Hot Dog Crepe Item name (En) *" at bounding box center [427, 329] width 419 height 40
click at [476, 339] on input "Hot Dog Crepe" at bounding box center [427, 336] width 419 height 26
click at [498, 69] on span "Sections" at bounding box center [496, 67] width 38 height 16
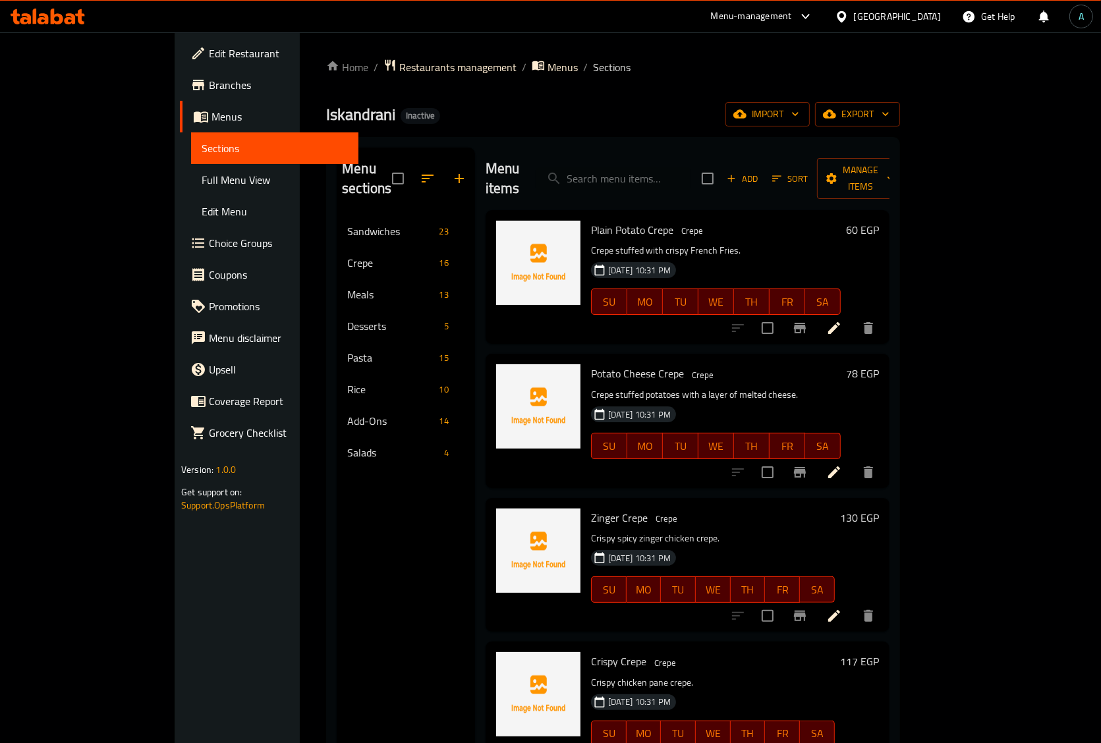
click at [660, 149] on div "Menu items Add Sort Manage items" at bounding box center [688, 179] width 404 height 63
click at [658, 167] on input "search" at bounding box center [614, 178] width 156 height 23
paste input "Meal 1"
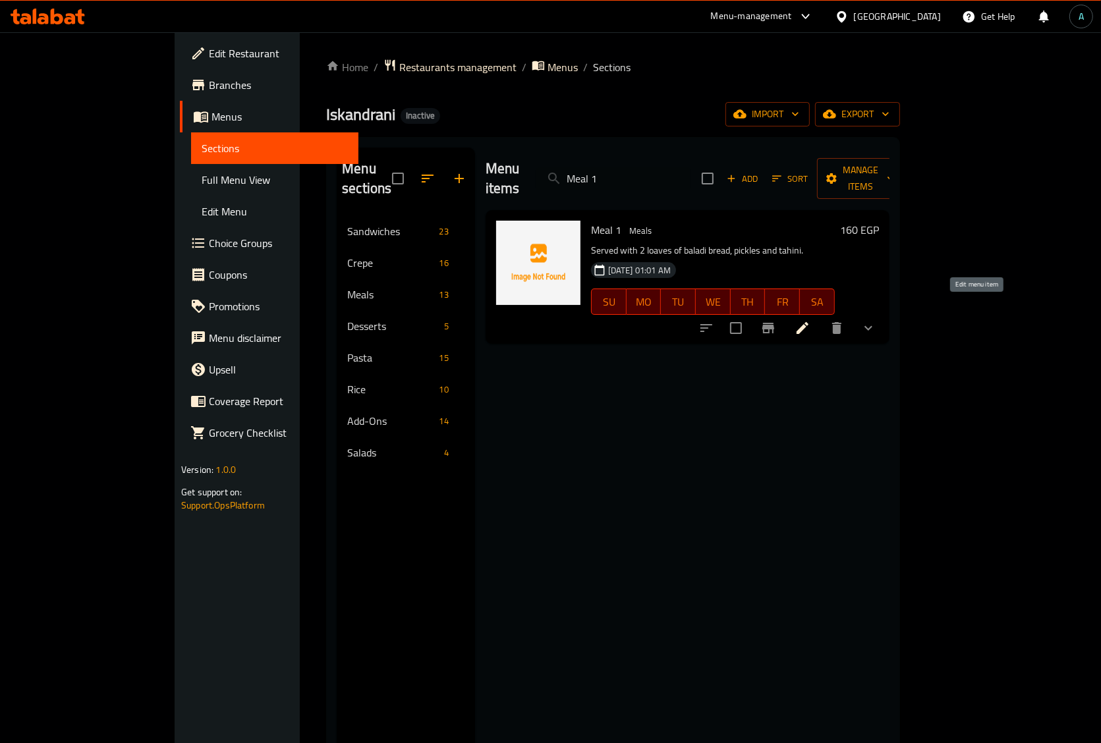
type input "Meal 1"
click at [809, 322] on icon at bounding box center [803, 328] width 12 height 12
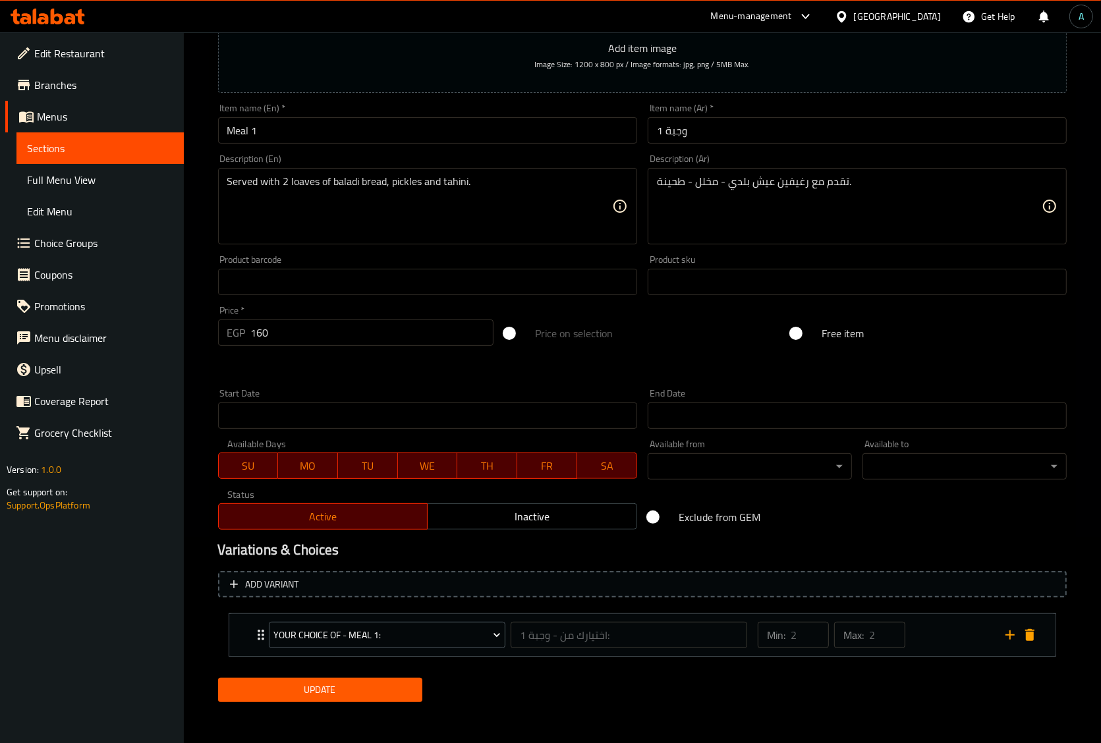
scroll to position [208, 0]
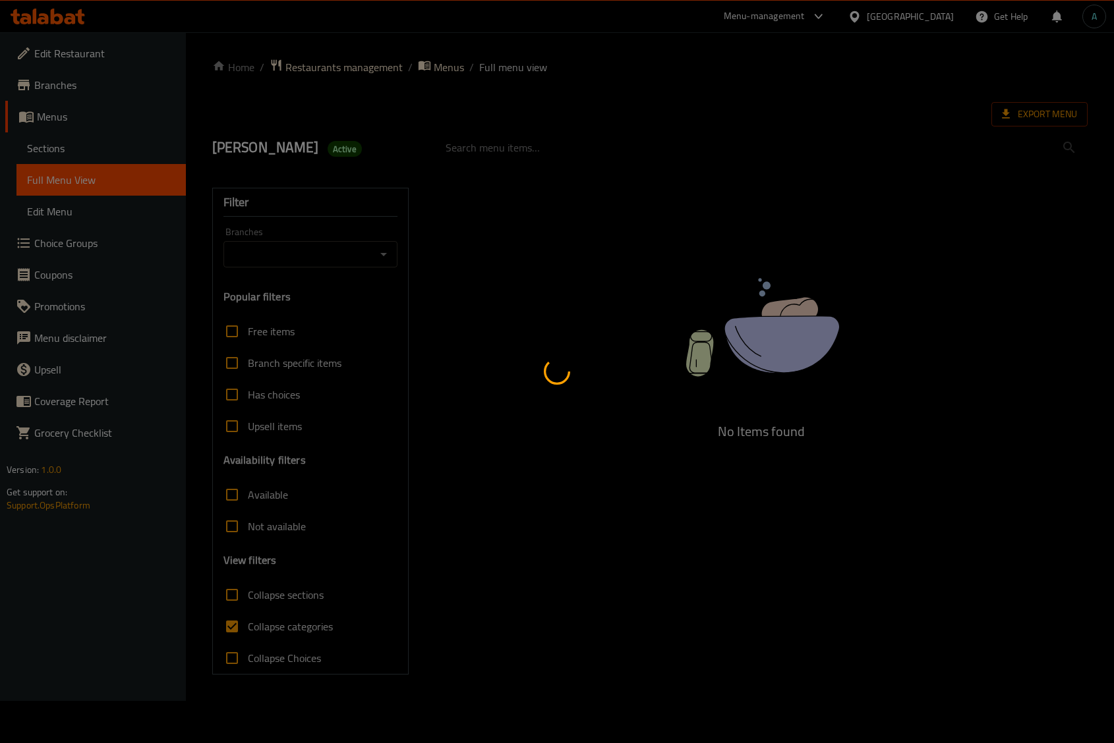
click at [83, 146] on div at bounding box center [557, 371] width 1114 height 743
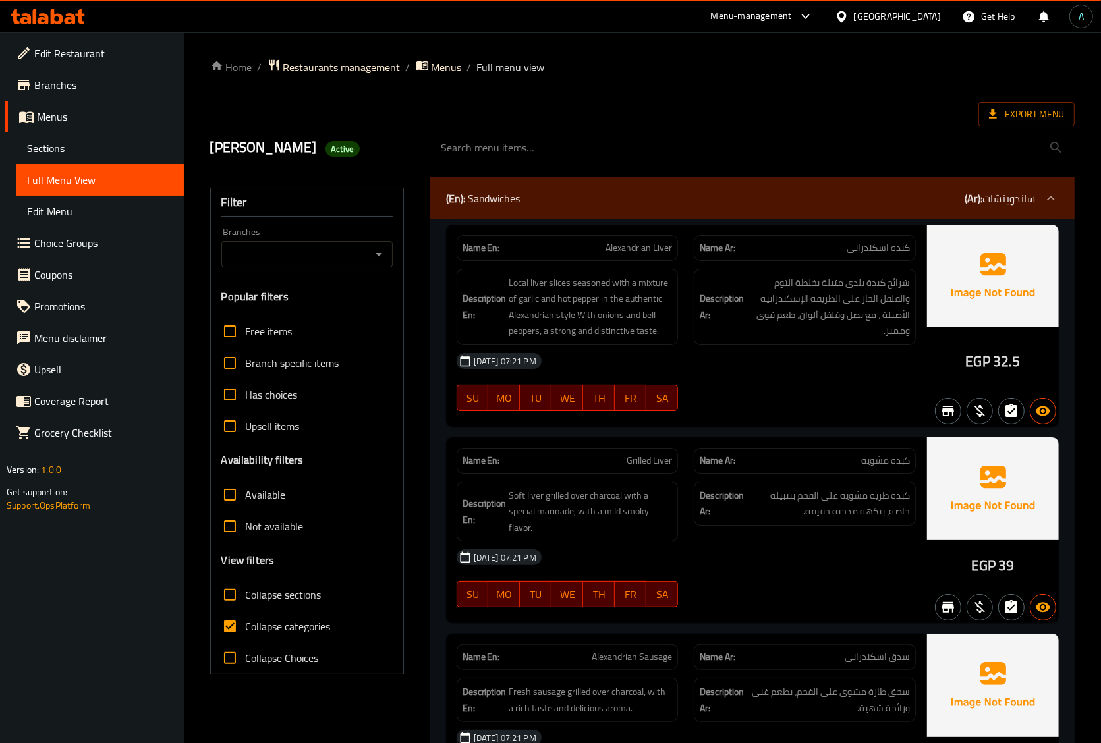
click at [83, 146] on span "Sections" at bounding box center [100, 148] width 146 height 16
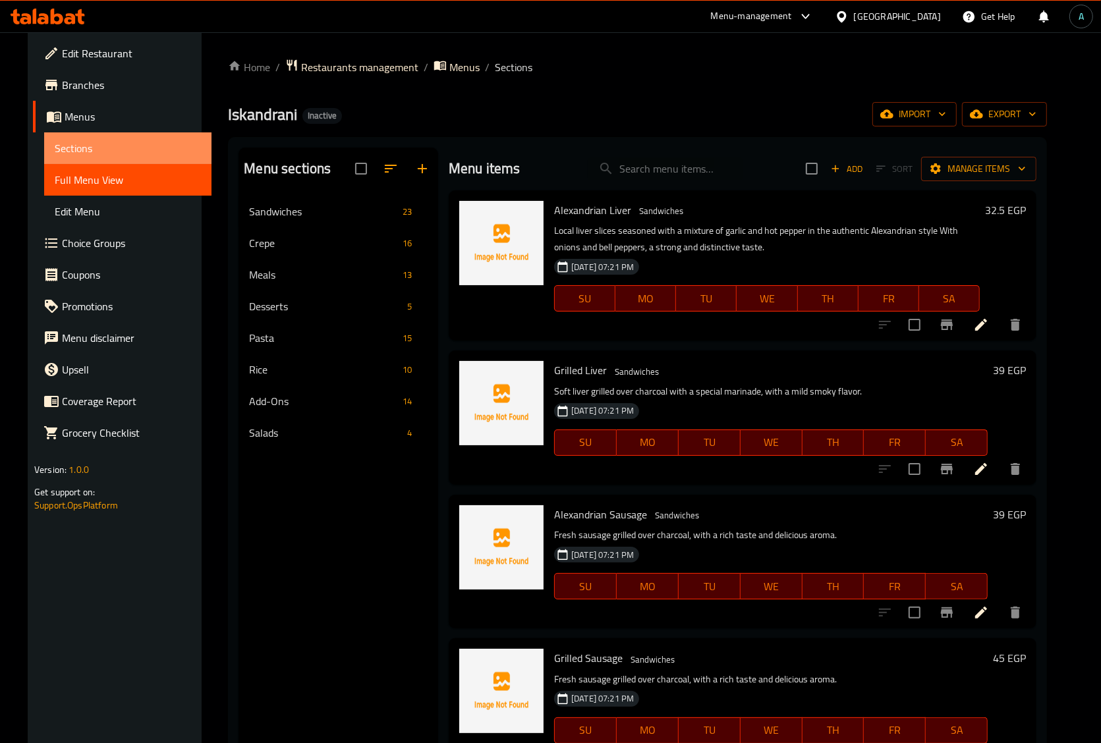
click at [83, 146] on span "Sections" at bounding box center [128, 148] width 146 height 16
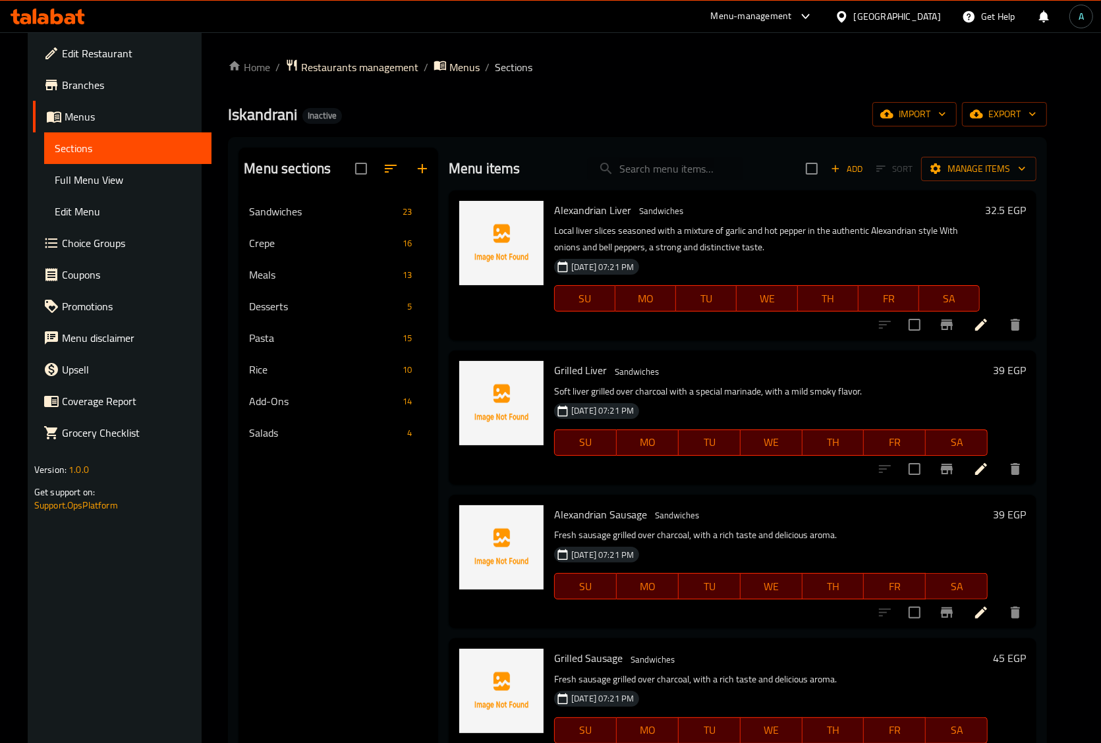
click at [659, 175] on input "search" at bounding box center [666, 168] width 156 height 23
paste input "Meal 3"
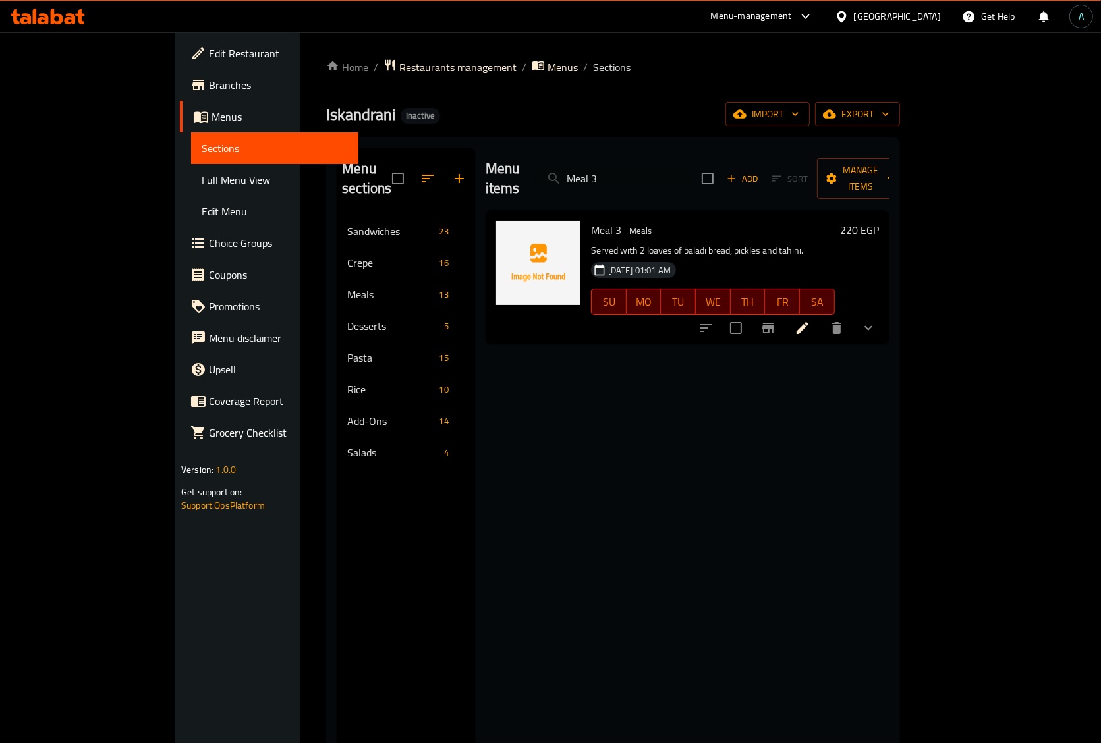
type input "Meal 3"
click at [811, 320] on icon at bounding box center [803, 328] width 16 height 16
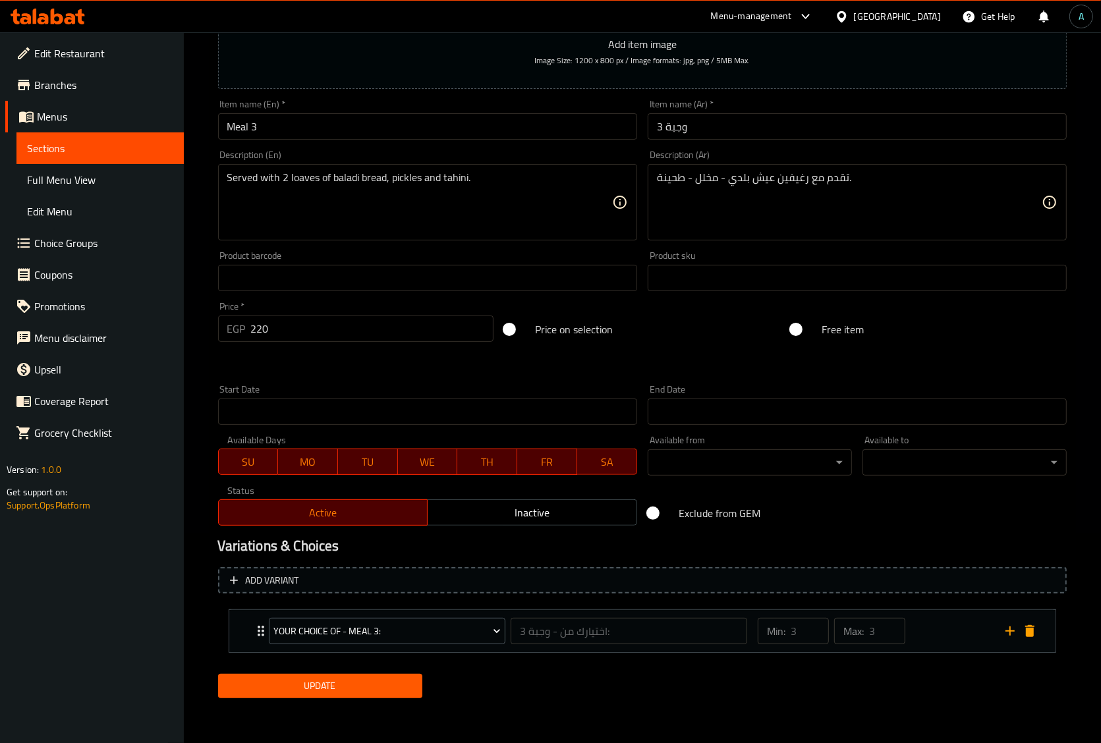
scroll to position [208, 0]
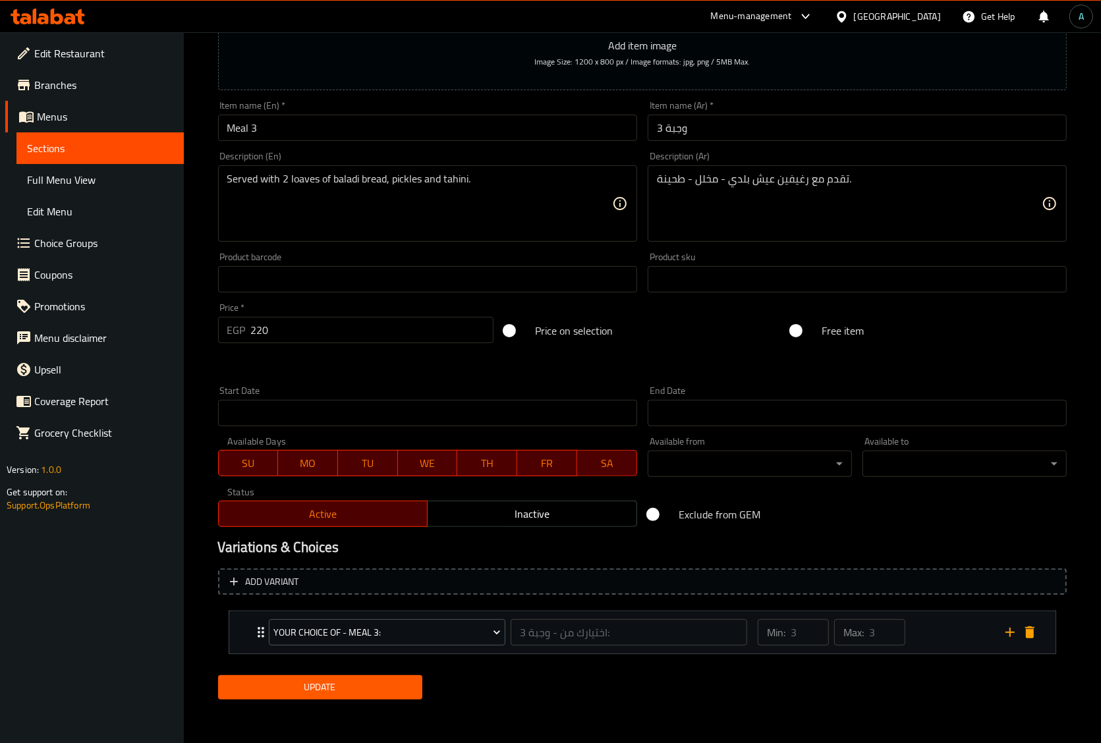
click at [259, 637] on icon "Expand" at bounding box center [261, 632] width 7 height 11
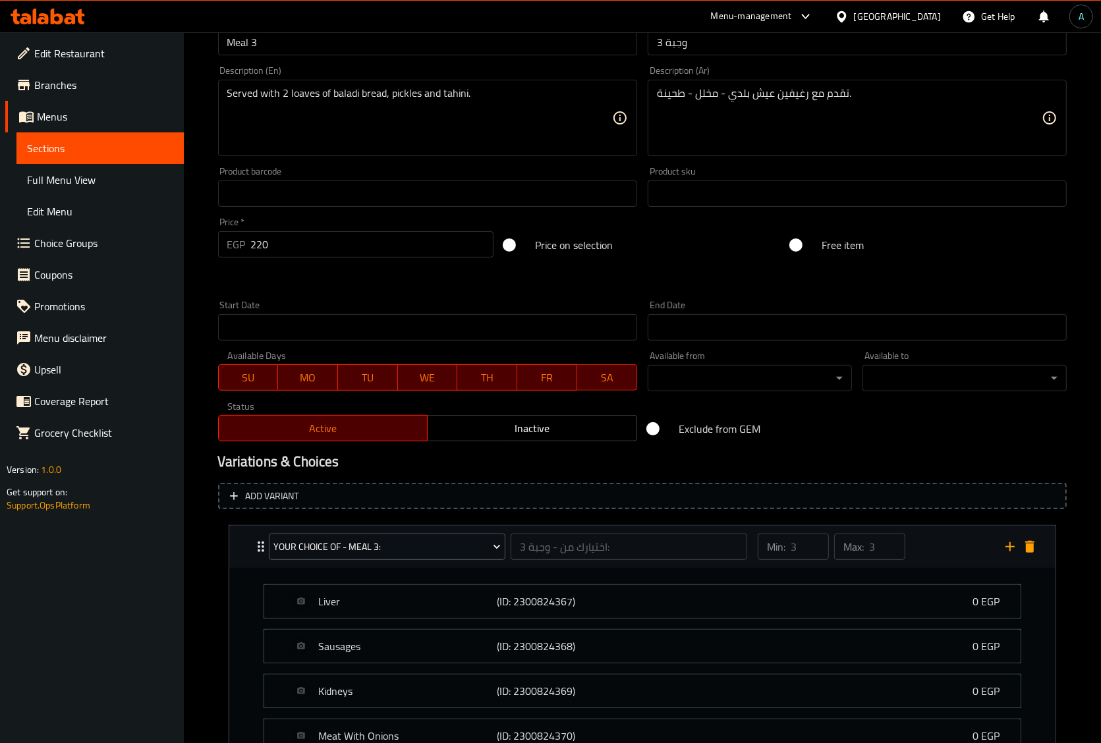
click at [258, 550] on icon "Expand" at bounding box center [261, 547] width 7 height 11
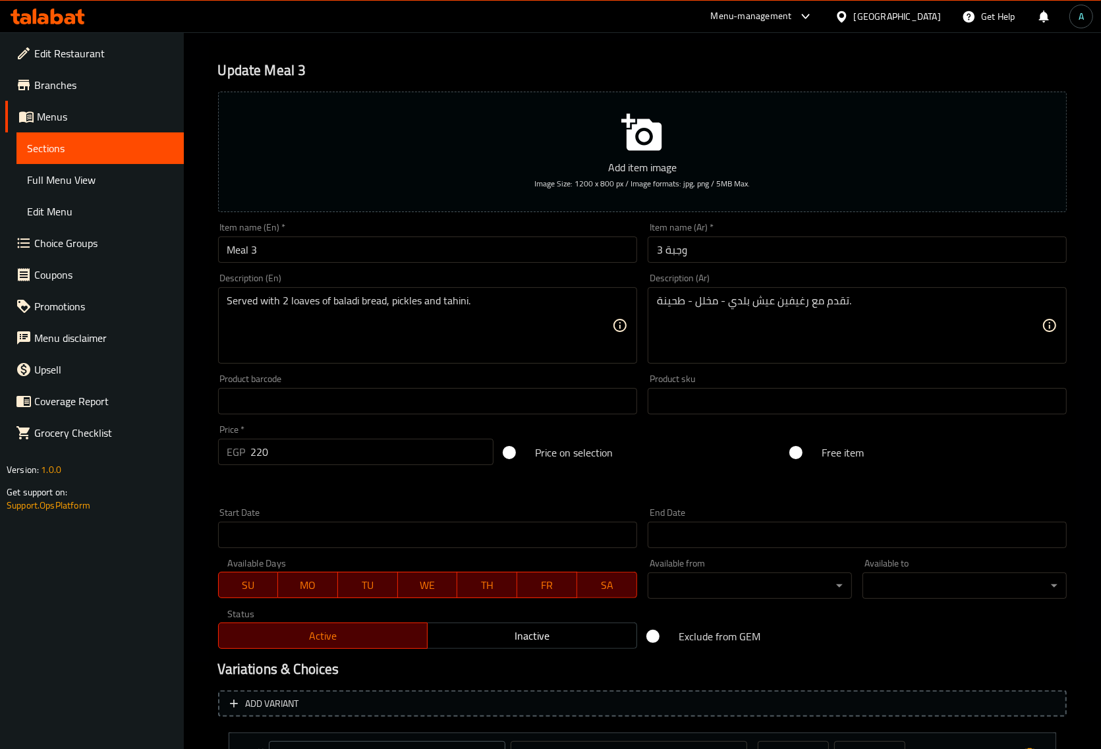
scroll to position [0, 0]
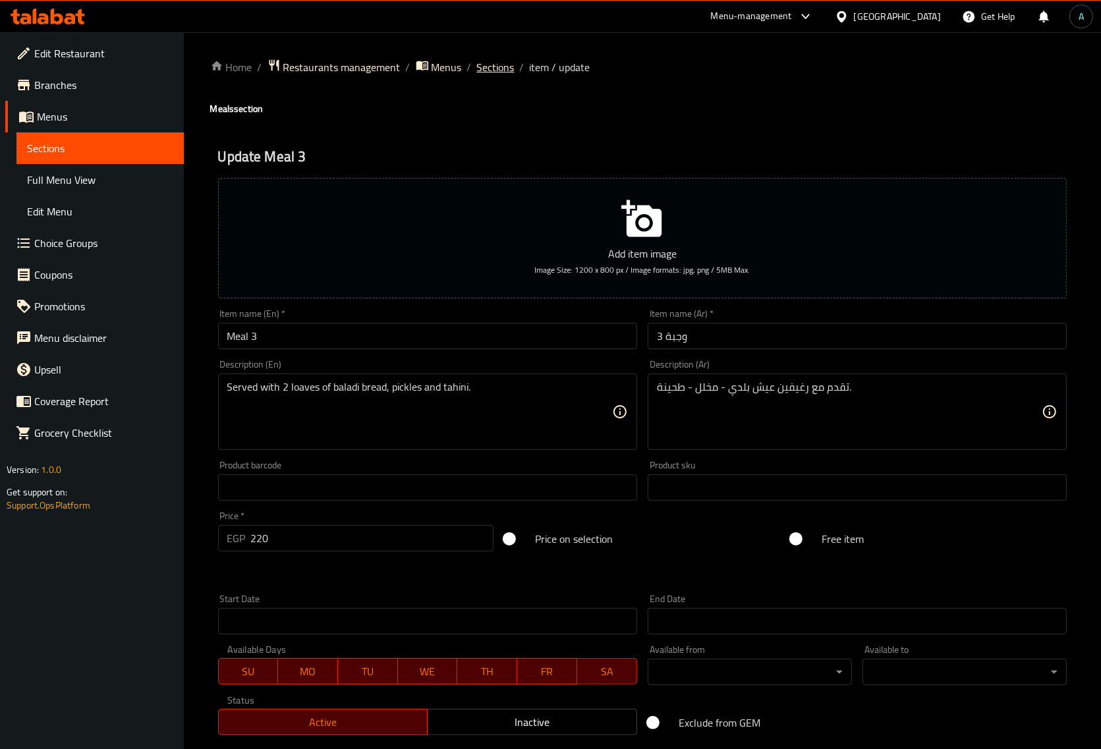
click at [498, 67] on span "Sections" at bounding box center [496, 67] width 38 height 16
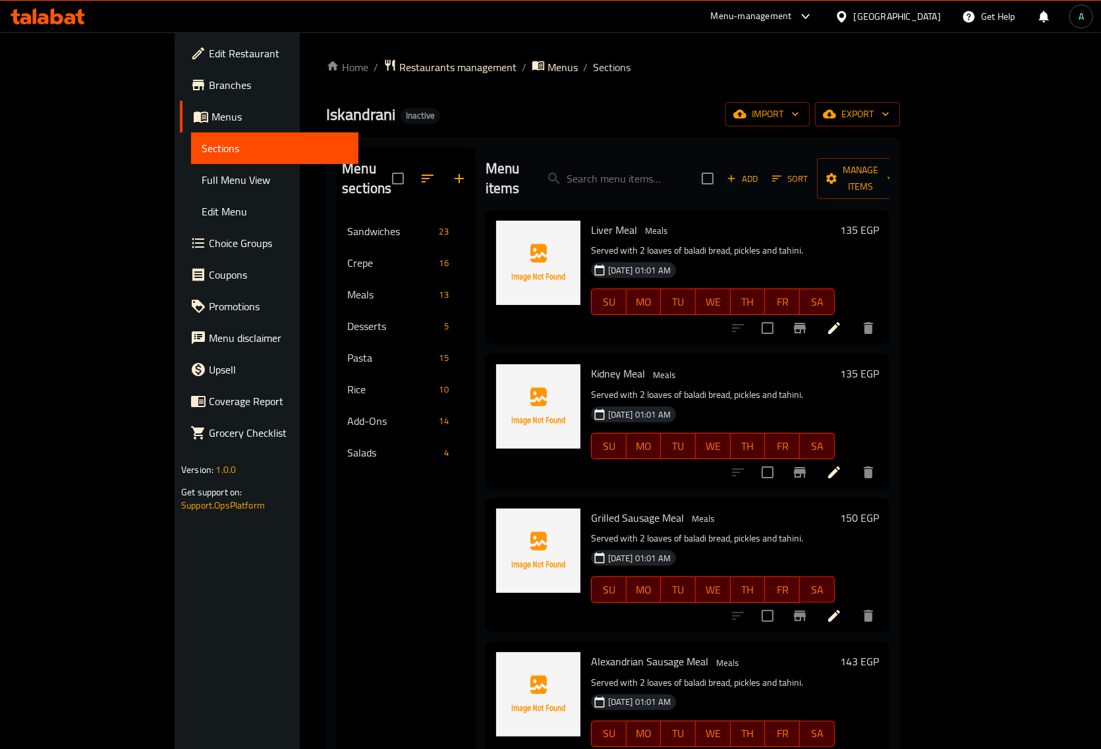
click at [689, 167] on input "search" at bounding box center [614, 178] width 156 height 23
paste input "Grilled Liver"
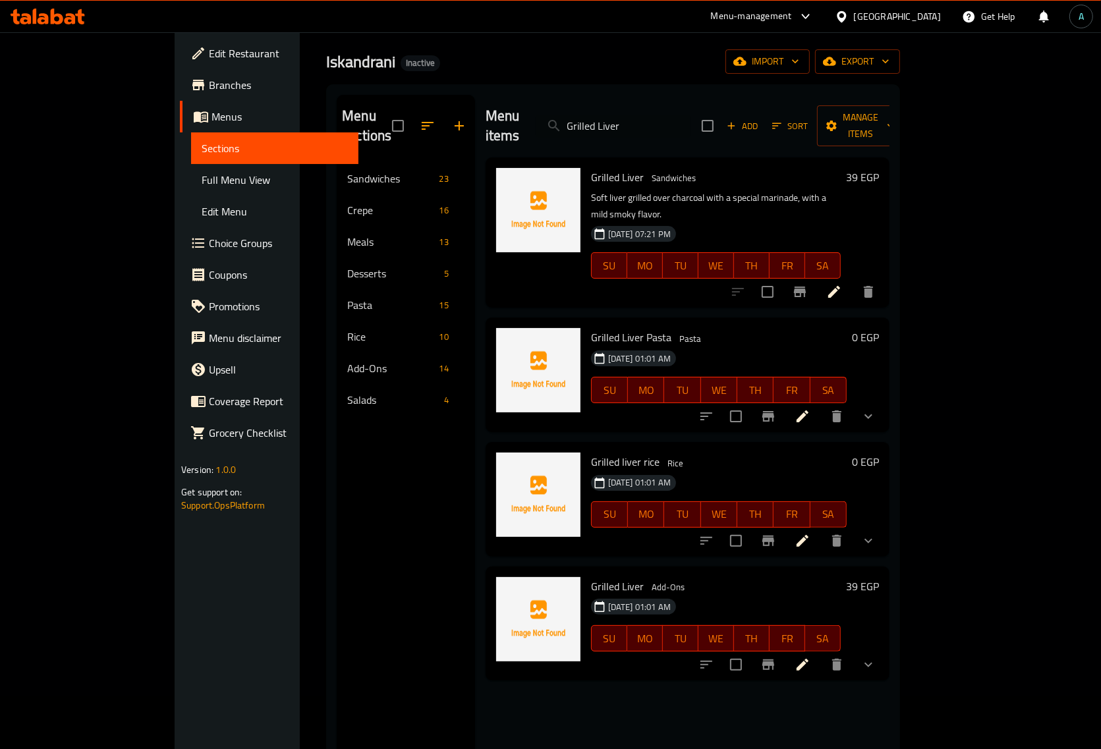
scroll to position [82, 0]
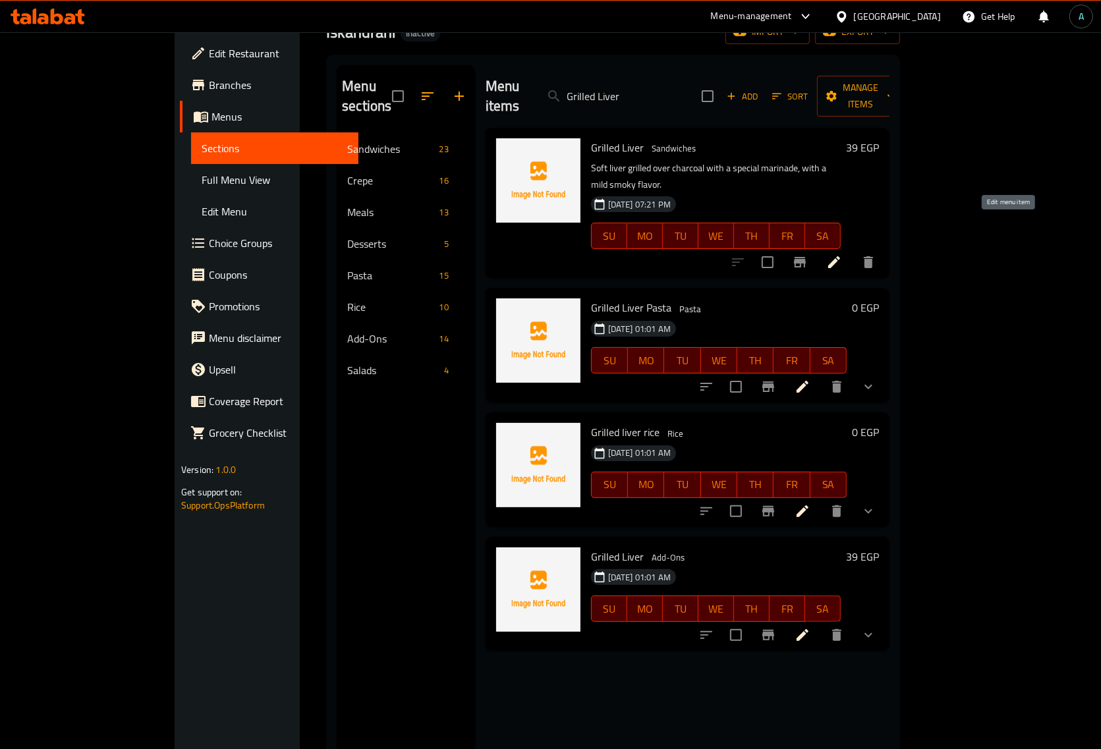
type input "Grilled Liver"
click at [842, 254] on icon at bounding box center [834, 262] width 16 height 16
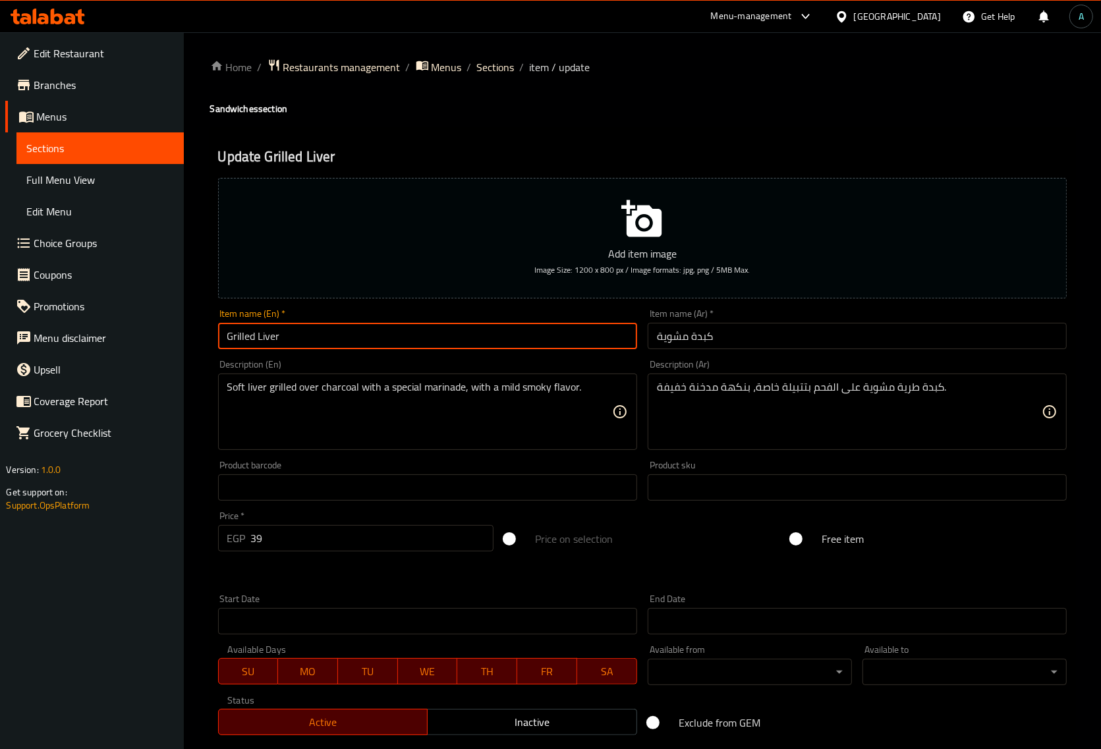
click at [459, 341] on input "Grilled Liver" at bounding box center [427, 336] width 419 height 26
type input "Grilled Liver Sandwich"
click at [841, 331] on input "كبدة مشوية" at bounding box center [857, 336] width 419 height 26
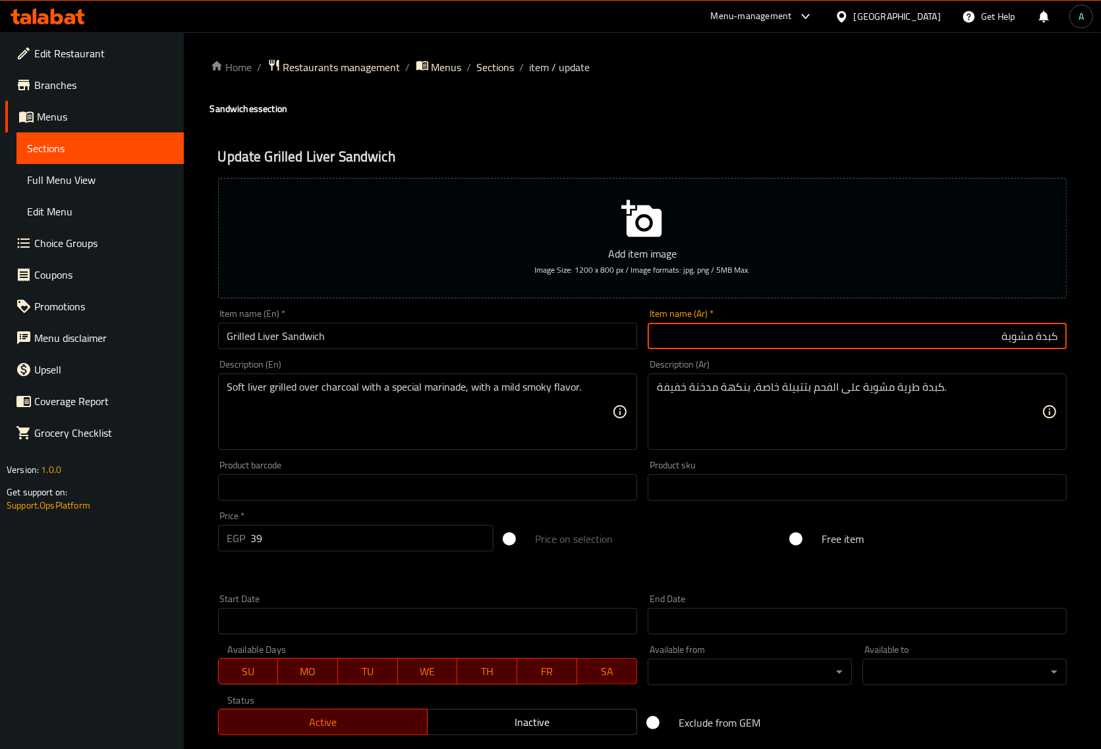
click at [1058, 338] on input "كبدة مشوية" at bounding box center [857, 336] width 419 height 26
type input "سندوتش كبدة مشوية"
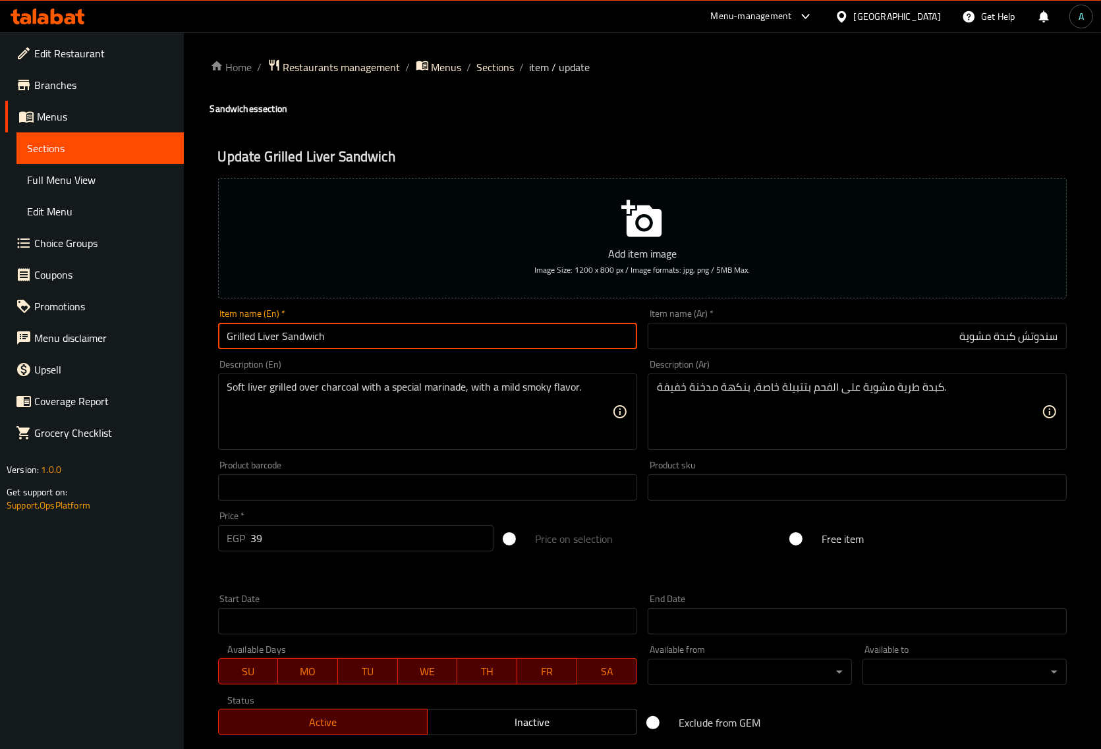
click at [509, 328] on input "Grilled Liver Sandwich" at bounding box center [427, 336] width 419 height 26
